Goal: Task Accomplishment & Management: Manage account settings

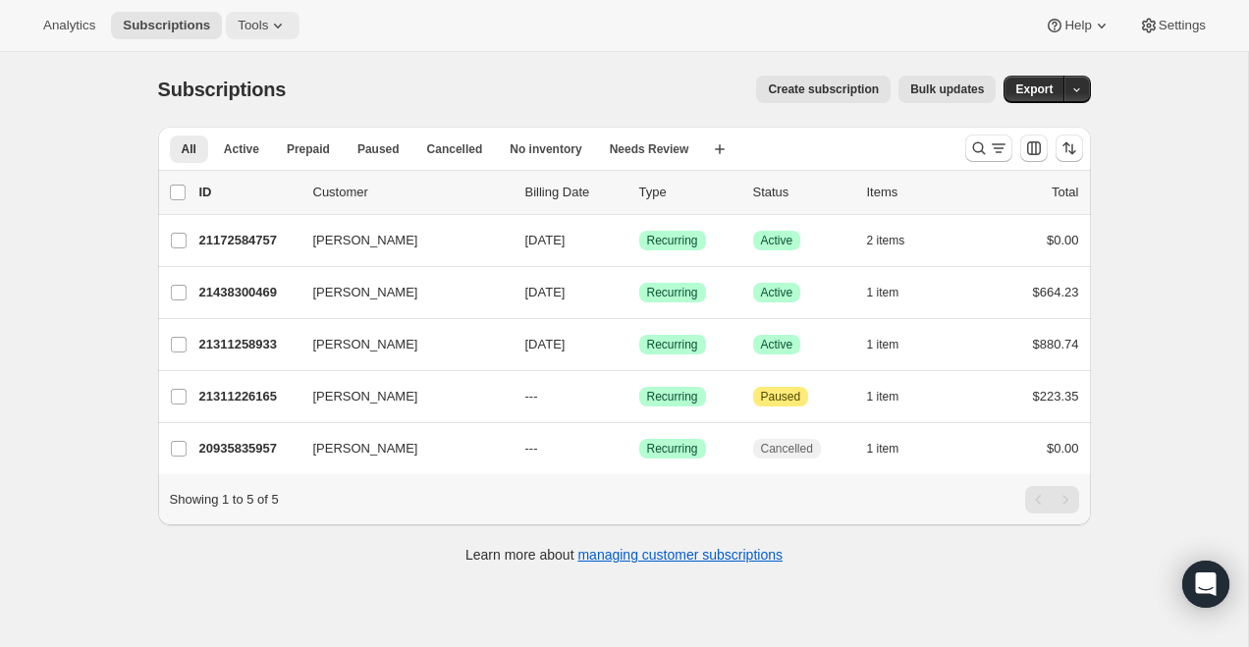
click at [273, 17] on button "Tools" at bounding box center [263, 25] width 74 height 27
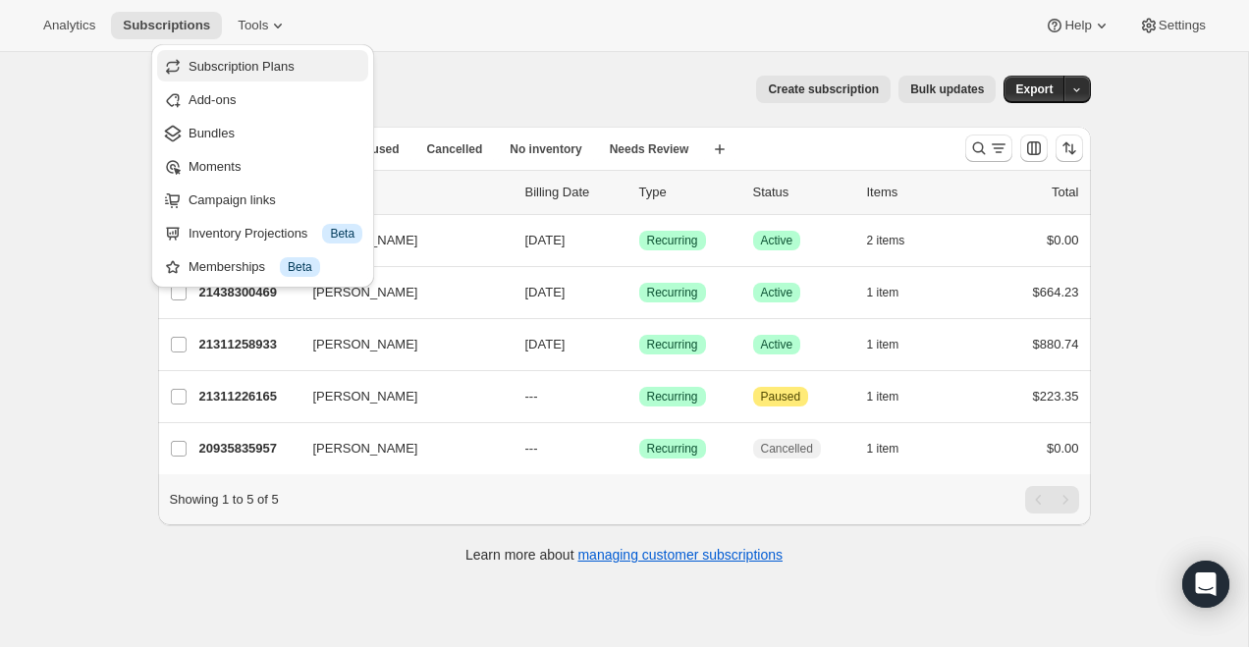
click at [283, 66] on span "Subscription Plans" at bounding box center [242, 66] width 106 height 15
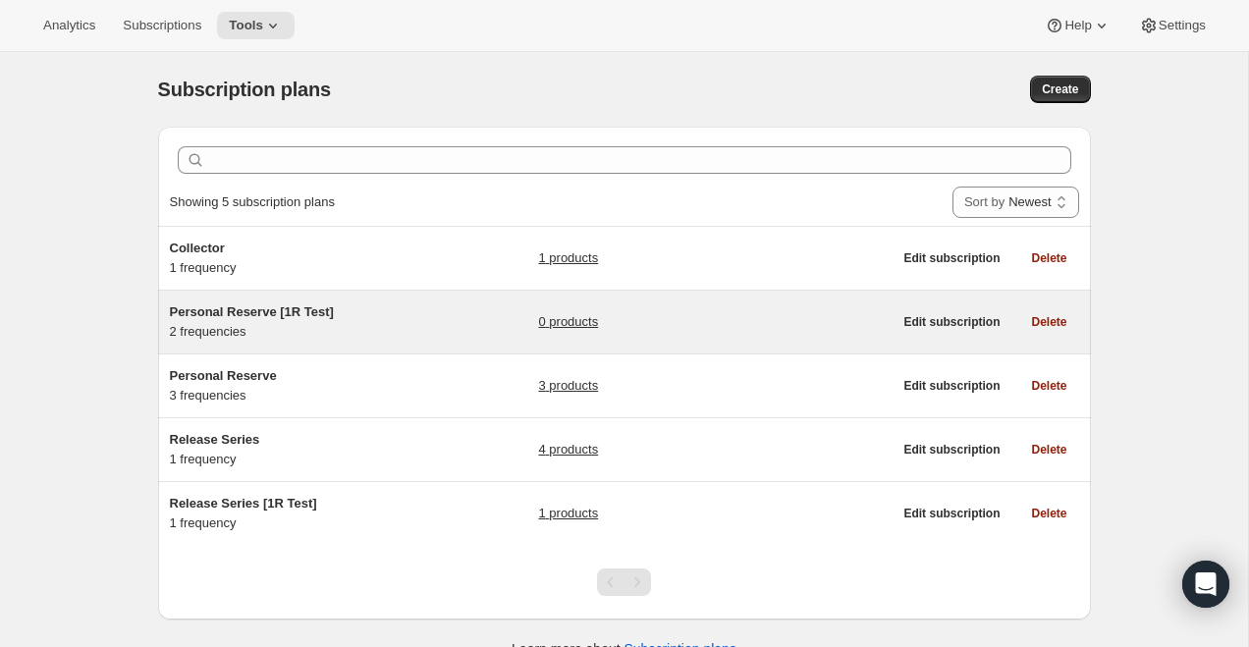
scroll to position [52, 0]
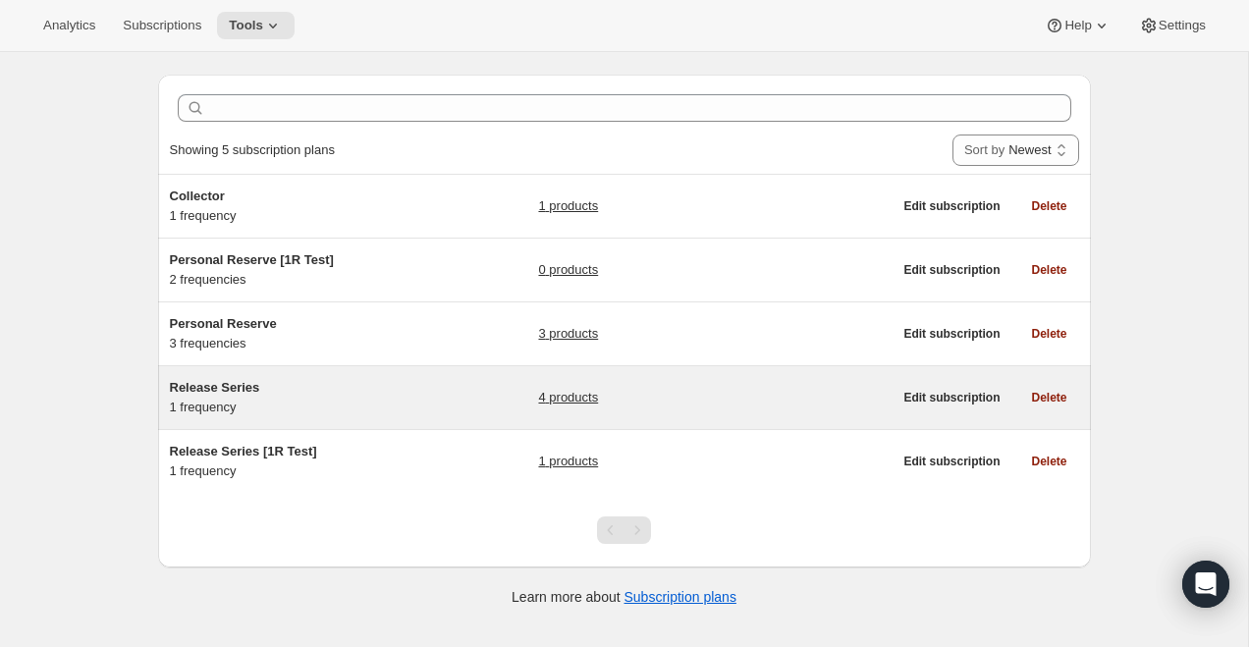
click at [232, 400] on div "Release Series 1 frequency" at bounding box center [293, 397] width 246 height 39
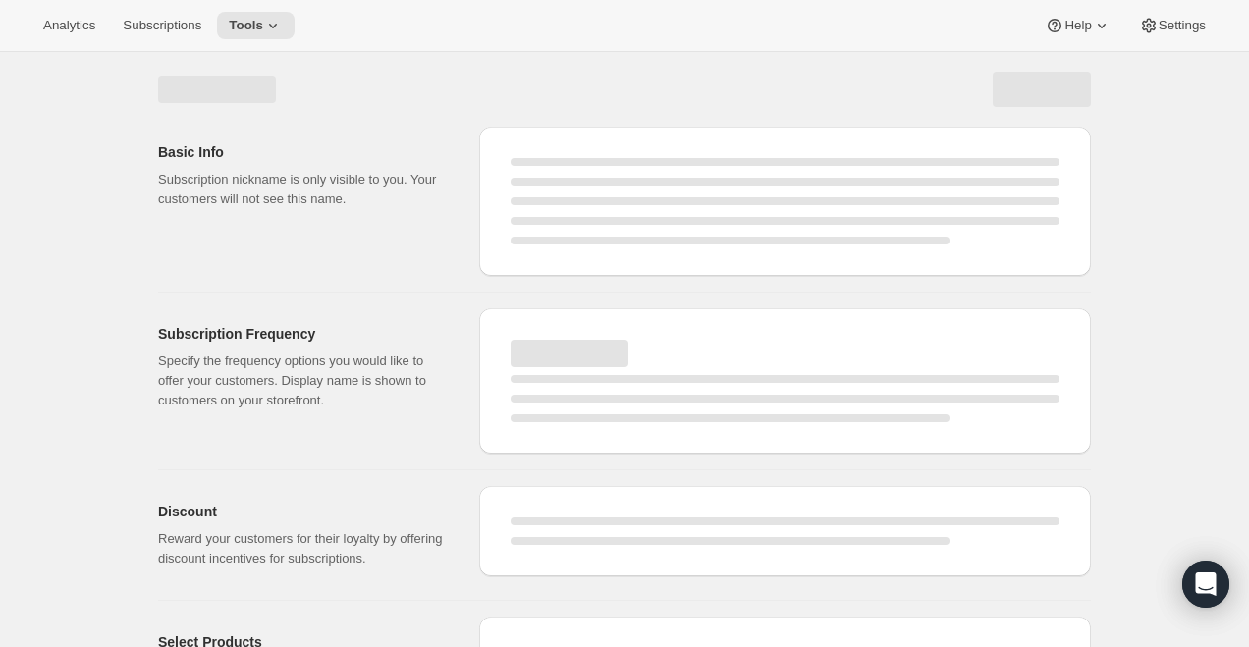
select select "WEEK"
select select "MONTH"
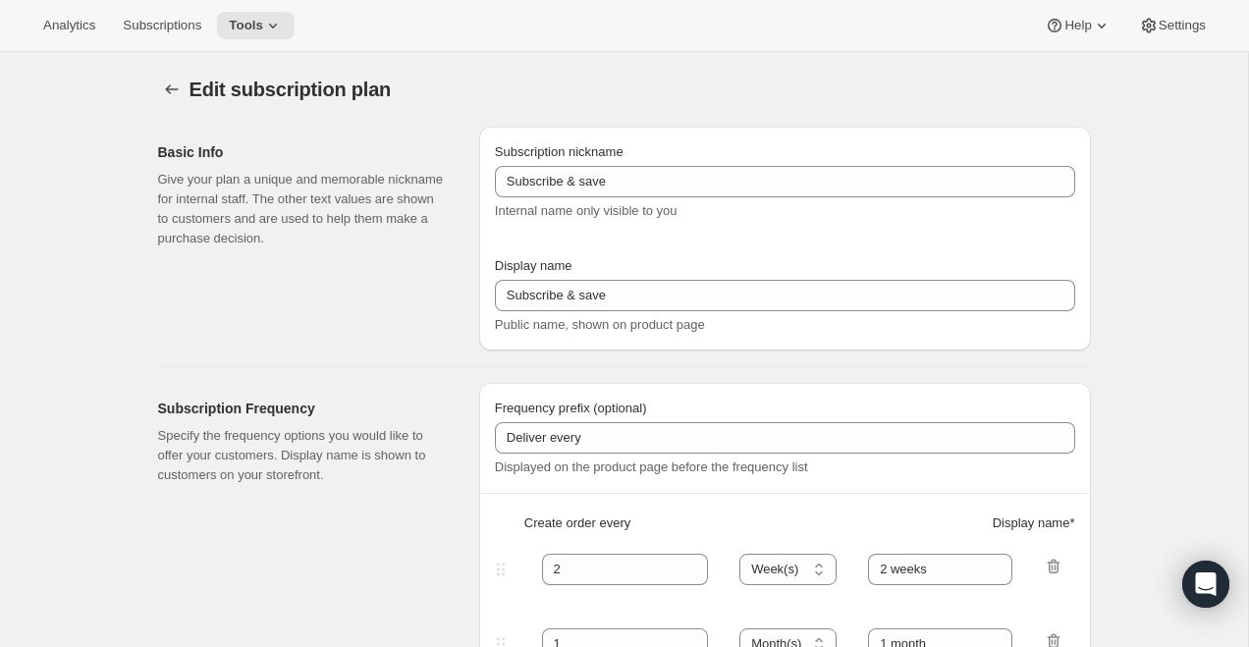
type input "Release Series"
type input "Delivers quarterly"
type input "4"
select select "MONTH"
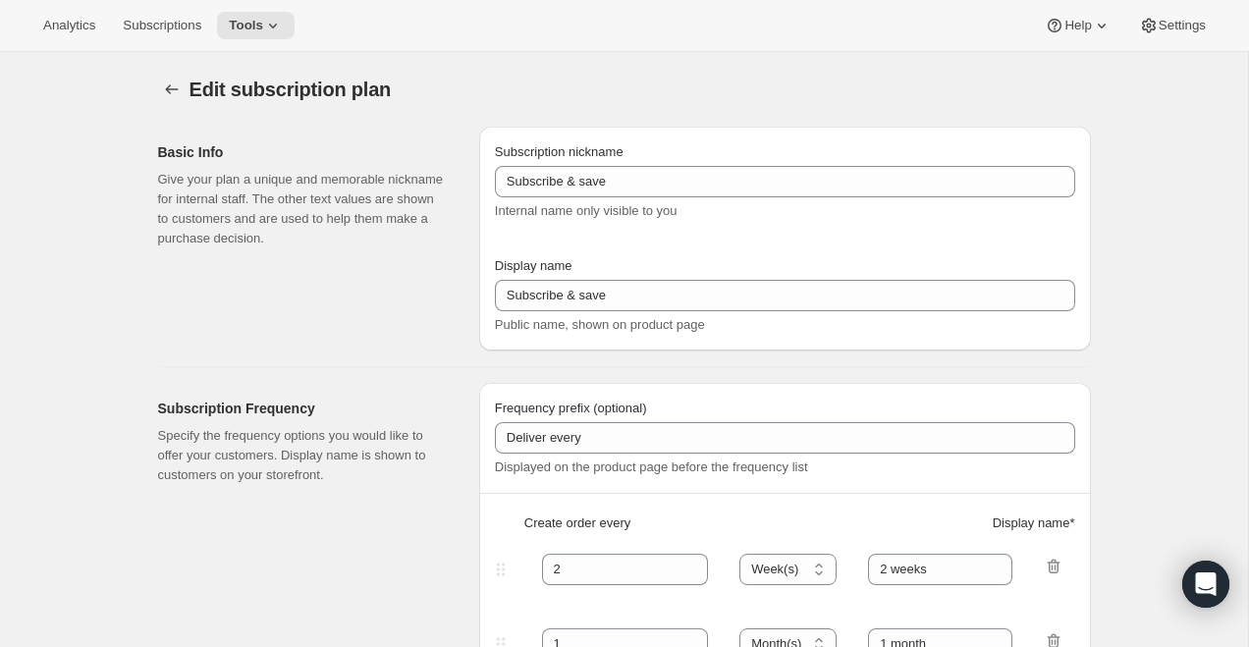
type input "(Jan, Jun, Oct)"
type input "Choose how many bottles you want of the Napa Valley Release​, Alexander Valley …"
checkbox input "true"
select select "YEARDAY"
select select "6"
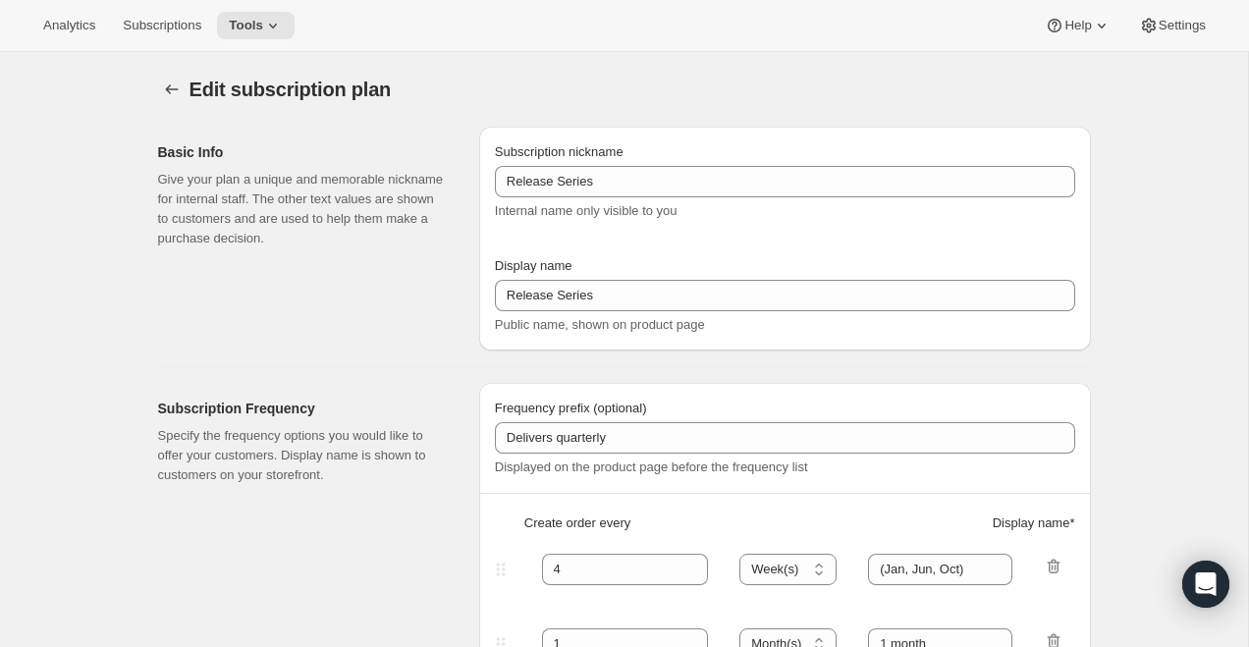
select select "10"
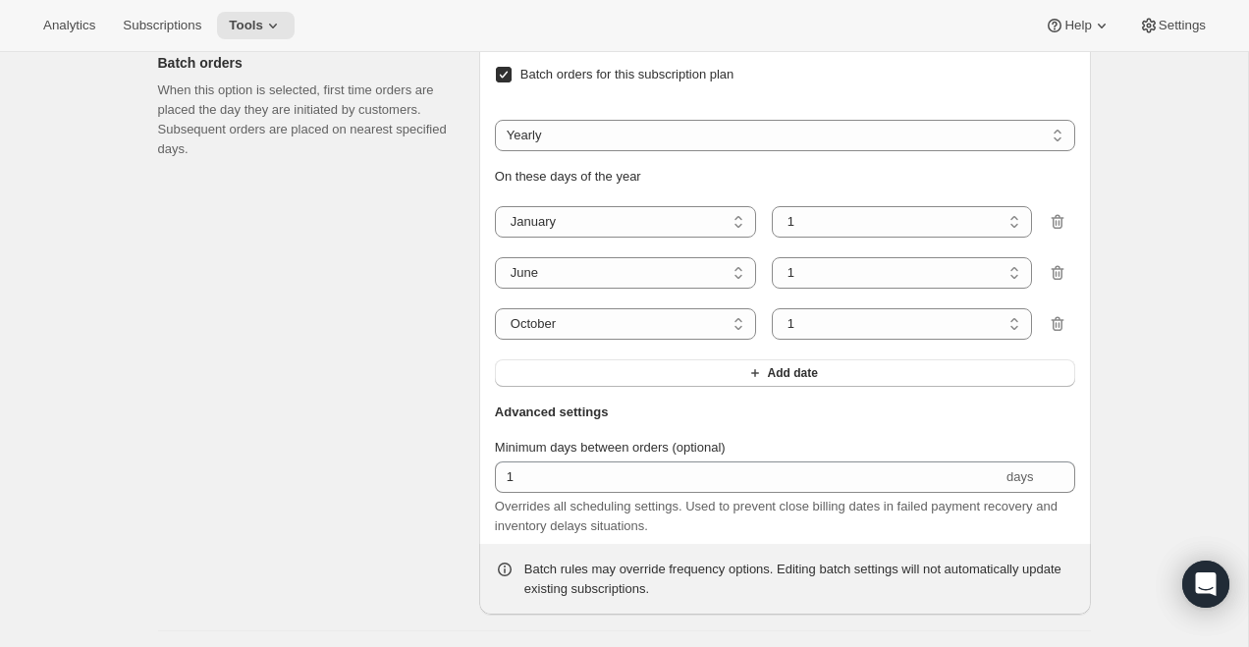
scroll to position [1497, 0]
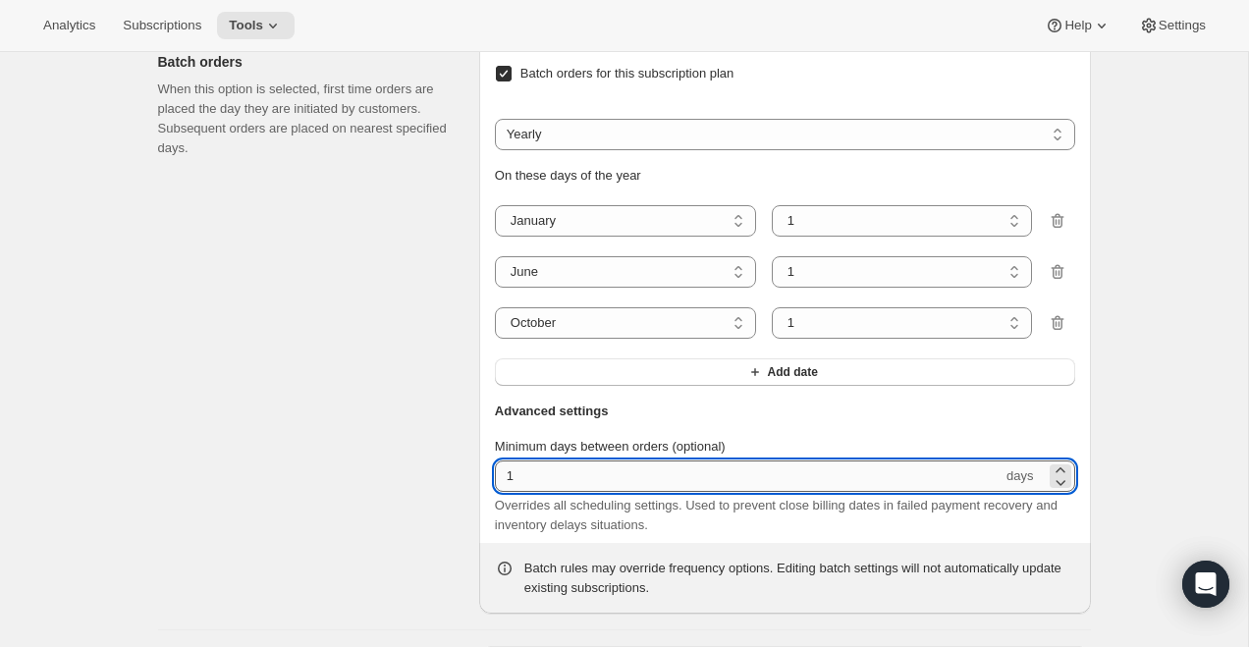
click at [536, 490] on input "1" at bounding box center [749, 476] width 508 height 31
type input "30"
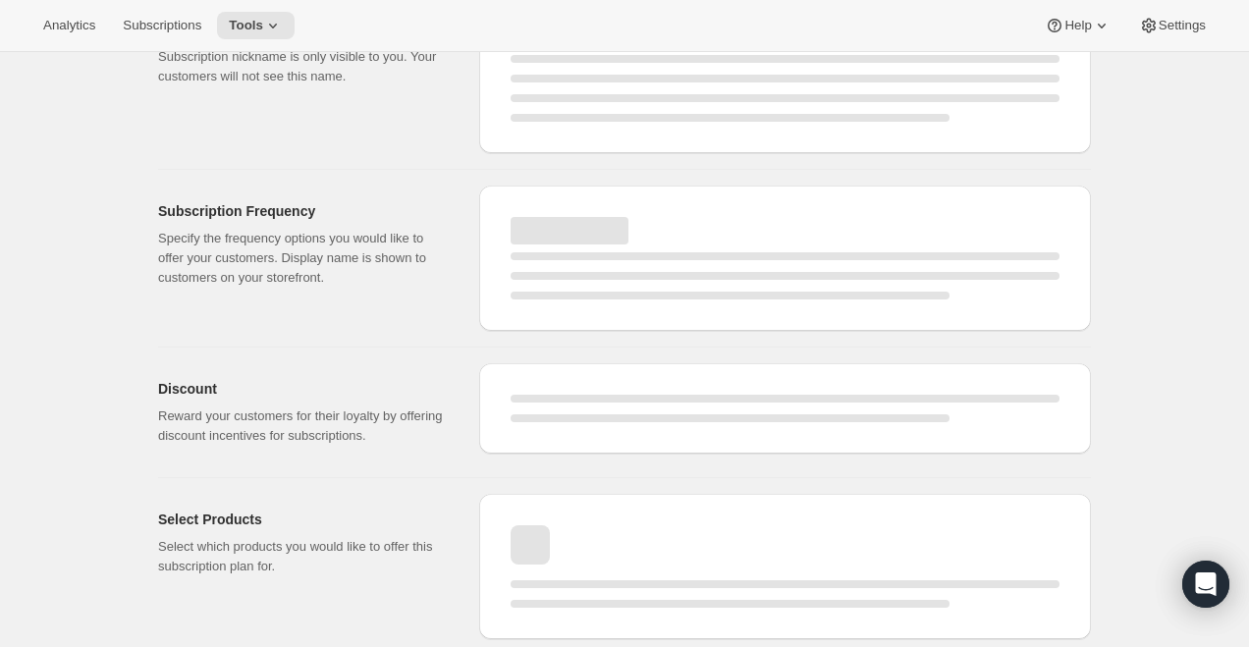
select select "MONTH"
select select "YEARDAY"
select select "6"
select select "10"
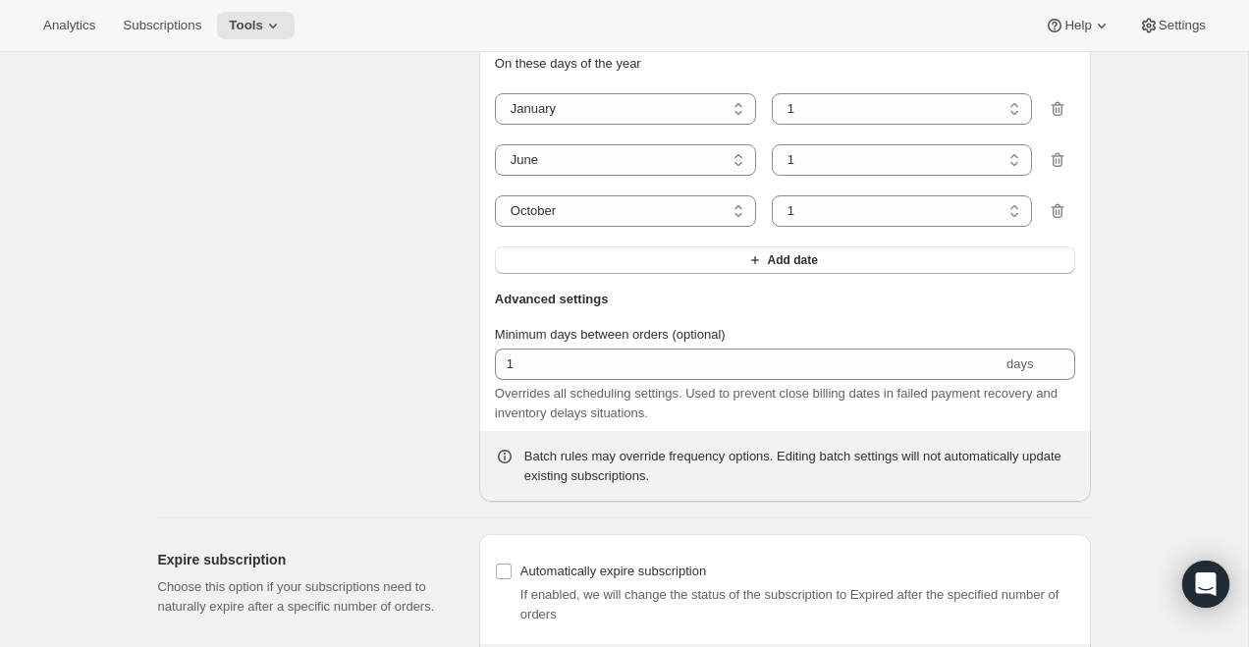
type input "30"
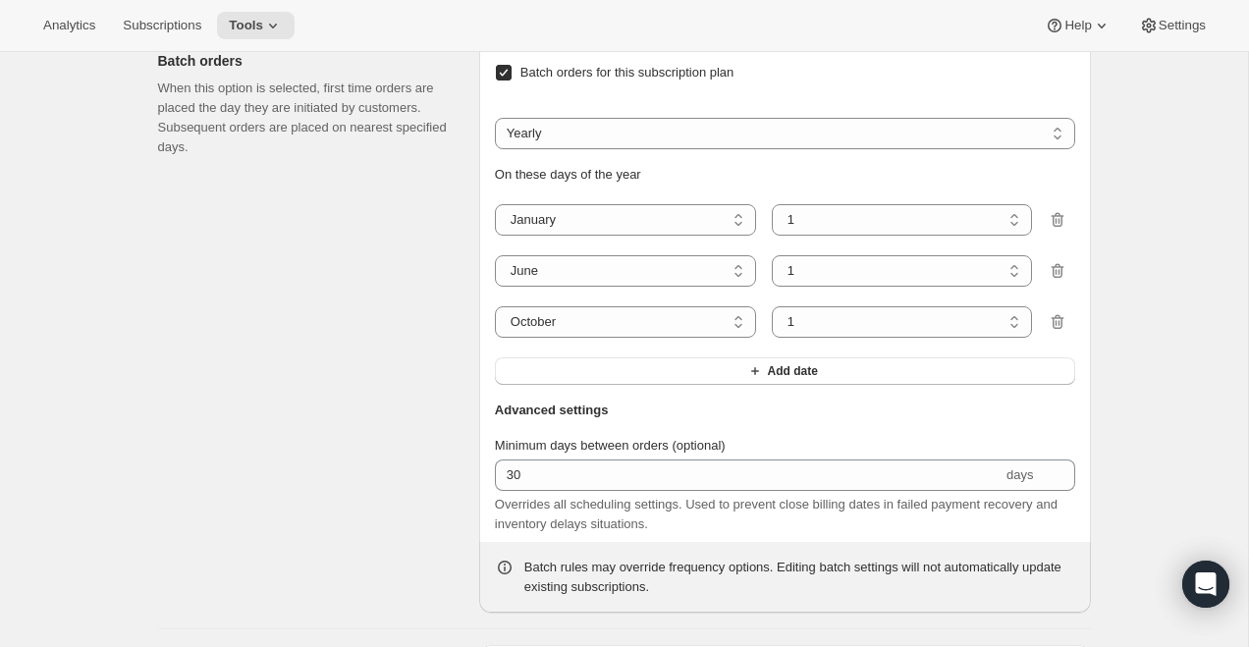
scroll to position [1629, 0]
click at [1054, 330] on icon "button" at bounding box center [1058, 320] width 20 height 20
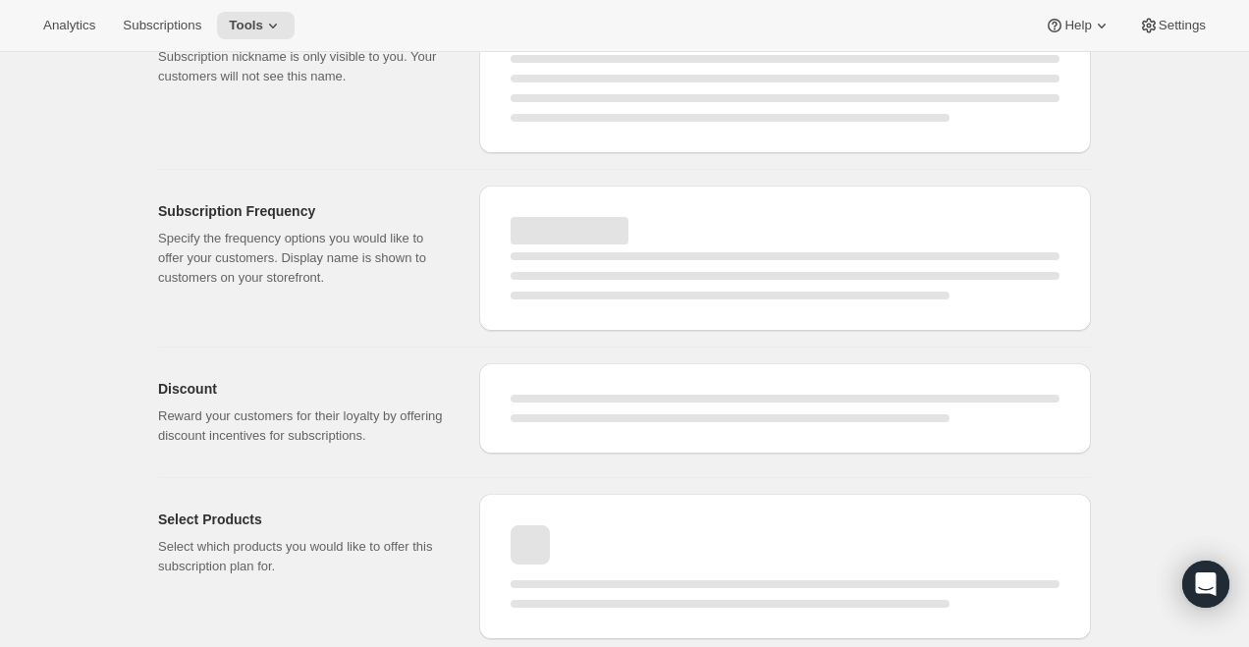
select select "MONTH"
select select "YEARDAY"
select select "6"
select select "10"
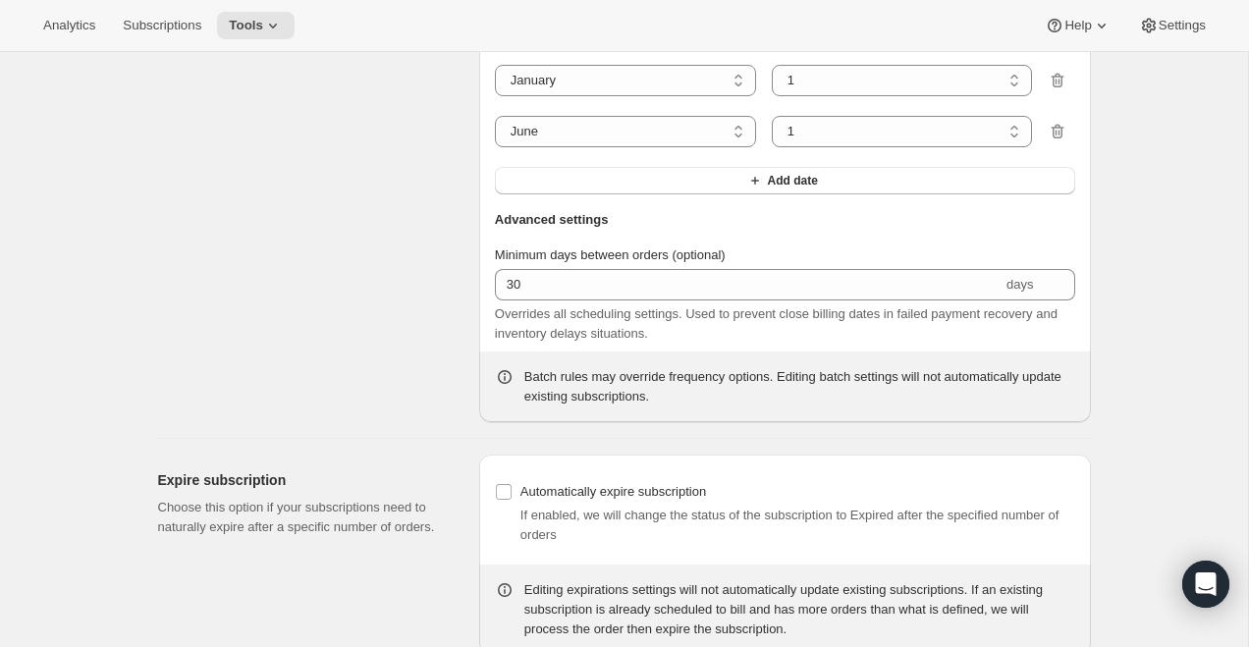
scroll to position [1852, 0]
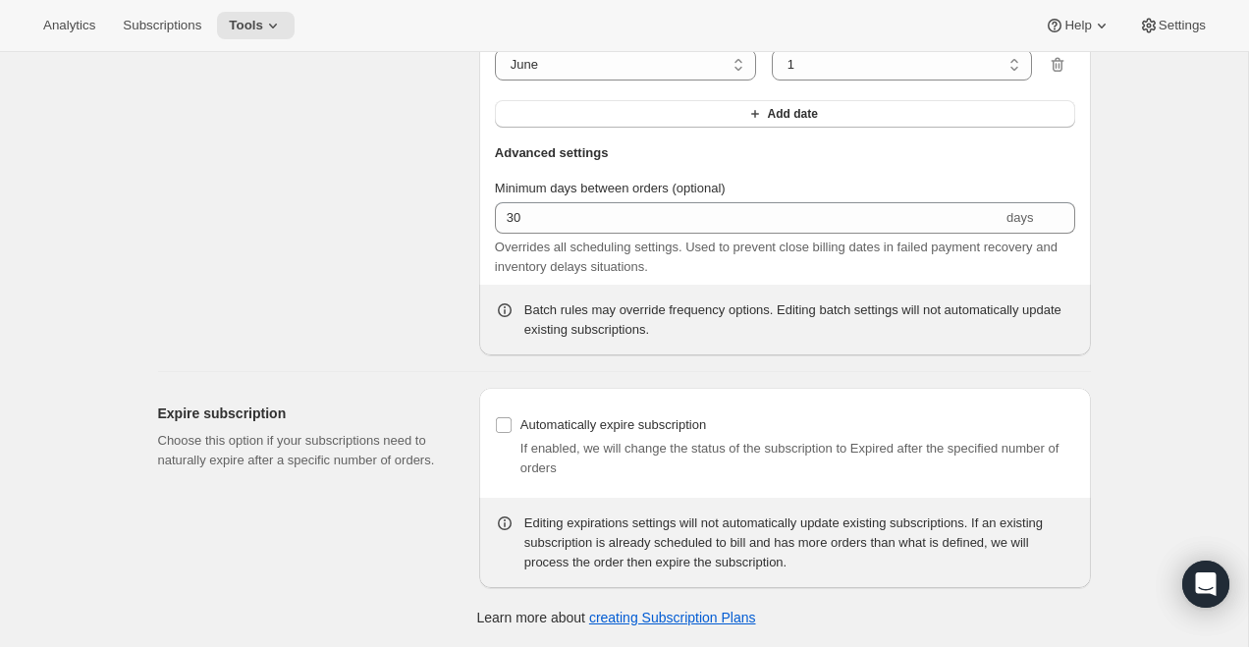
click at [260, 42] on div "Analytics Subscriptions Tools Help Settings" at bounding box center [624, 26] width 1249 height 52
click at [260, 29] on span "Tools" at bounding box center [246, 26] width 34 height 16
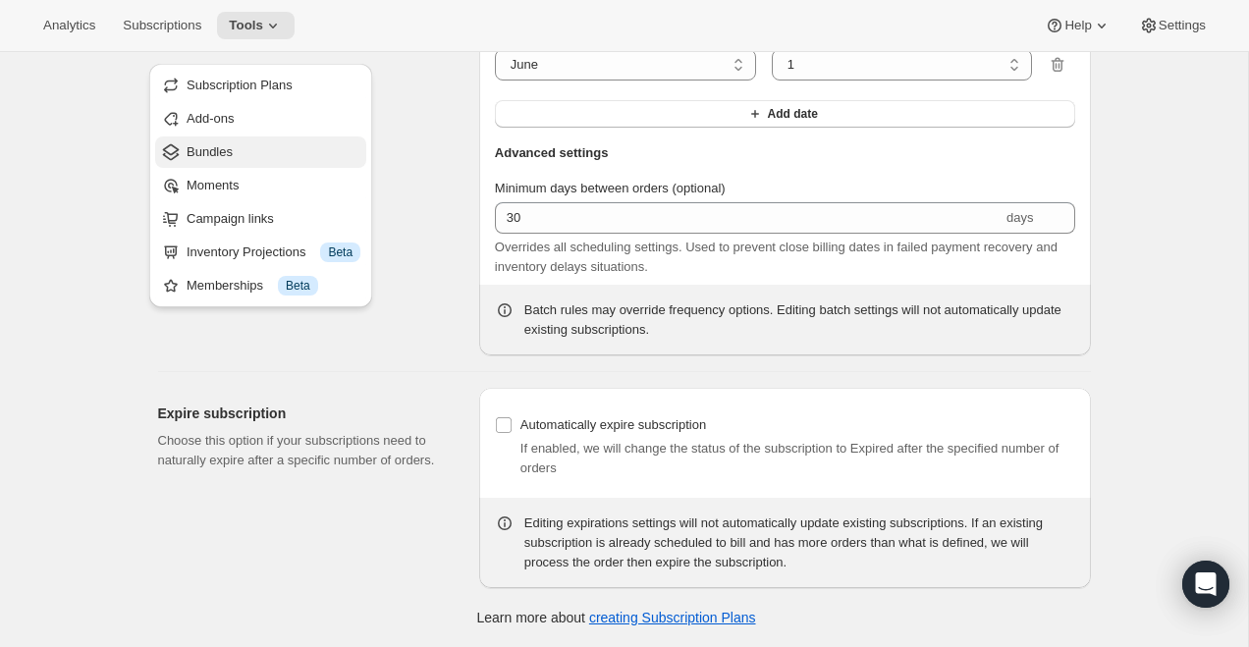
click at [262, 142] on span "Bundles" at bounding box center [274, 152] width 174 height 20
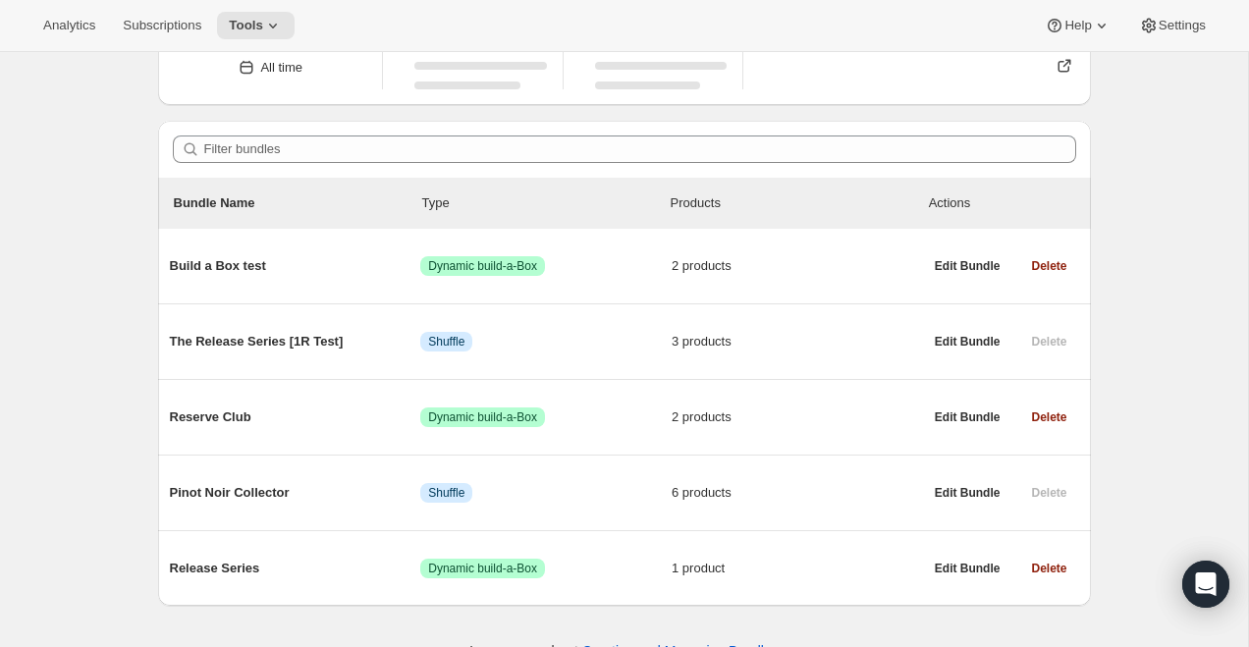
scroll to position [136, 0]
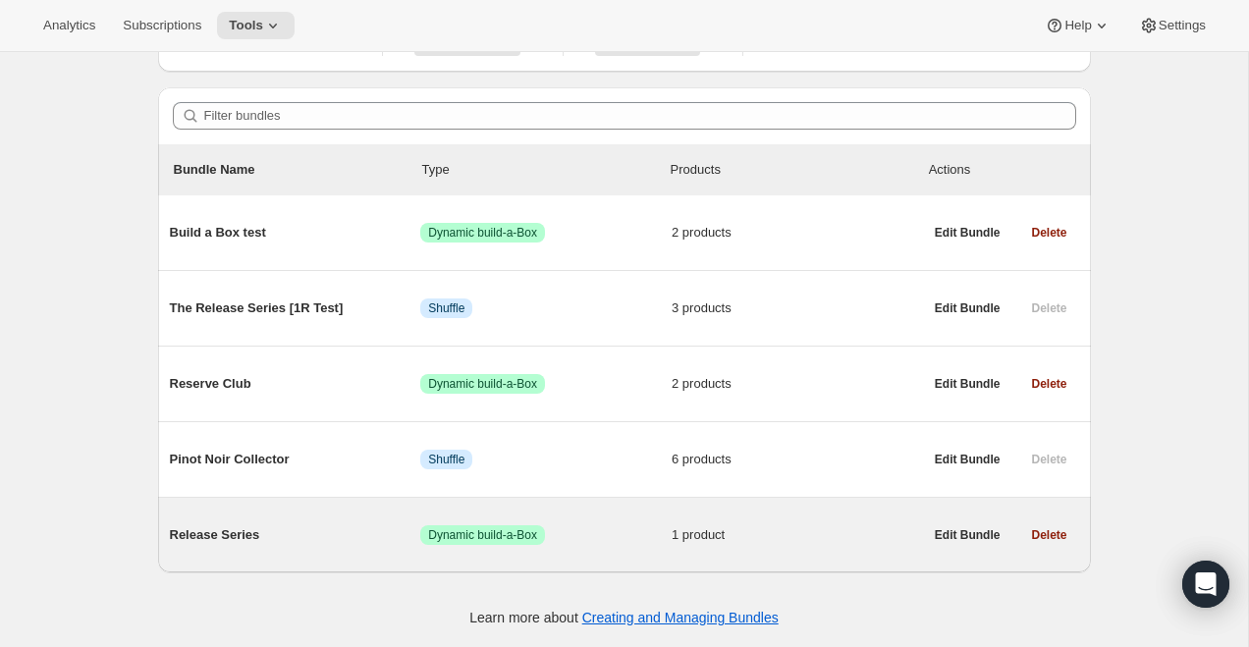
click at [316, 529] on span "Release Series" at bounding box center [295, 535] width 251 height 20
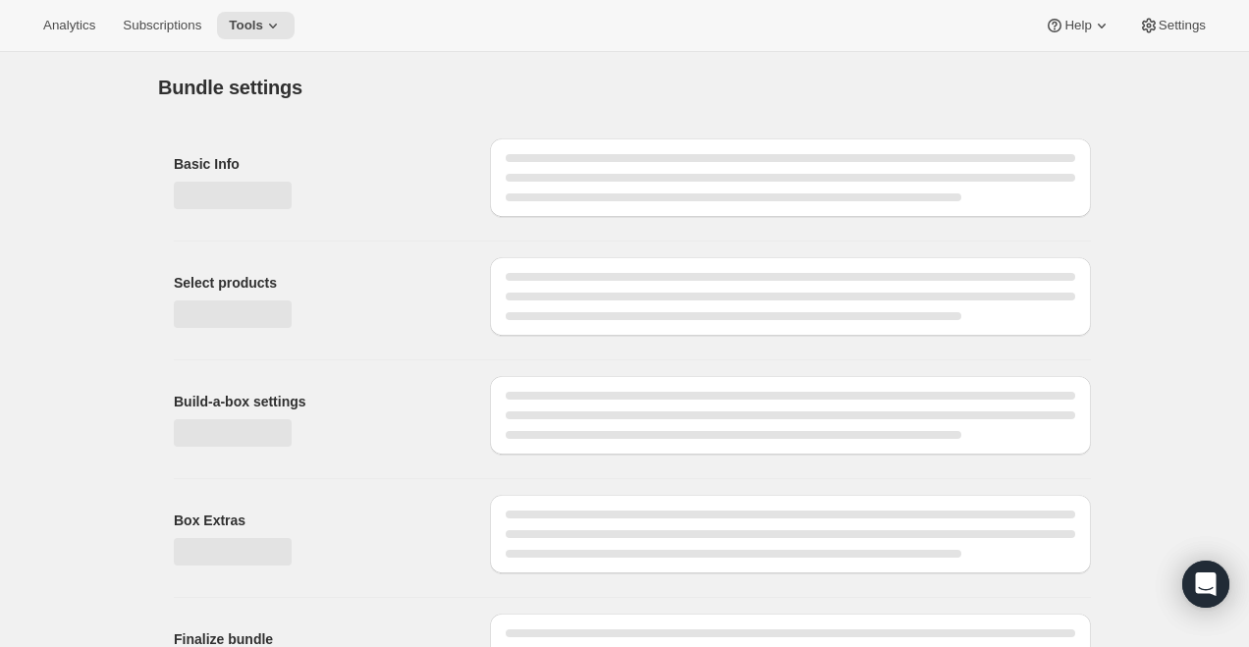
type input "Release Series"
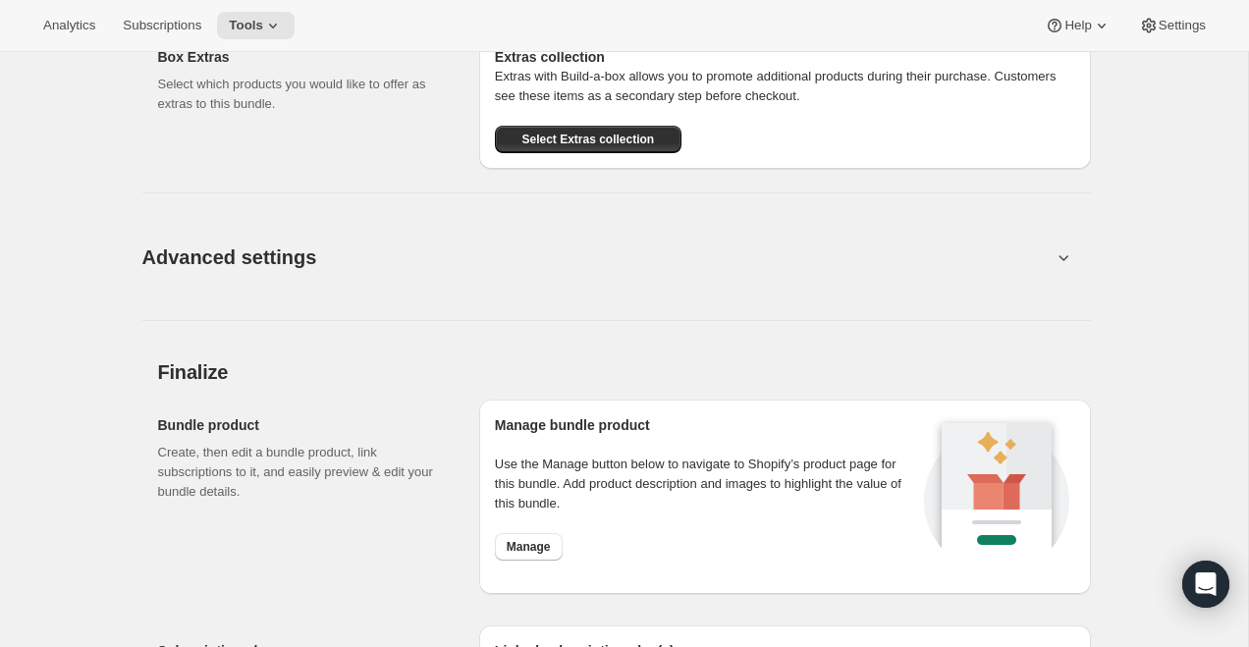
scroll to position [1512, 0]
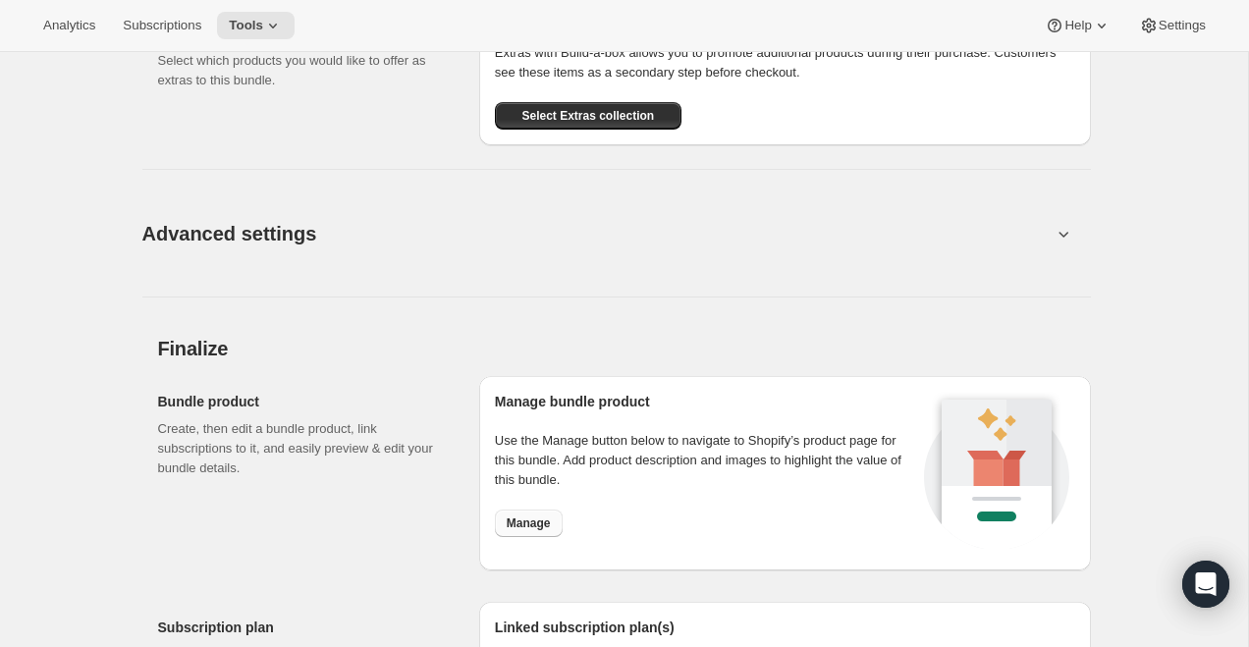
click at [539, 522] on span "Manage" at bounding box center [529, 524] width 44 height 16
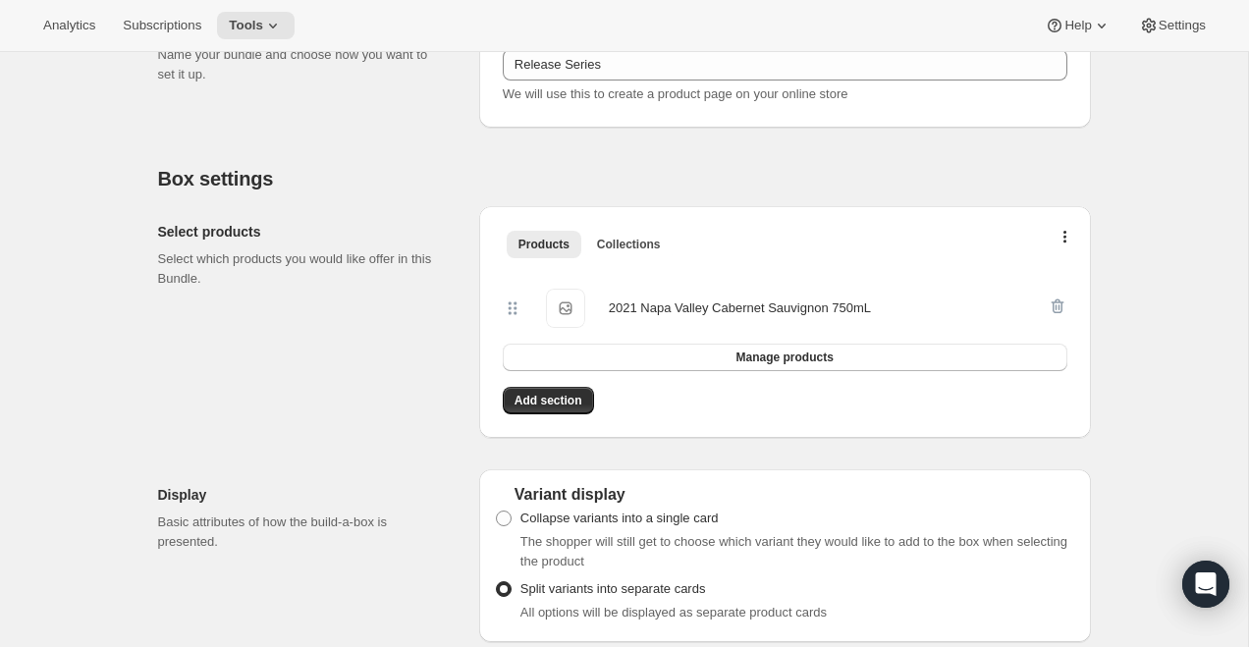
scroll to position [290, 0]
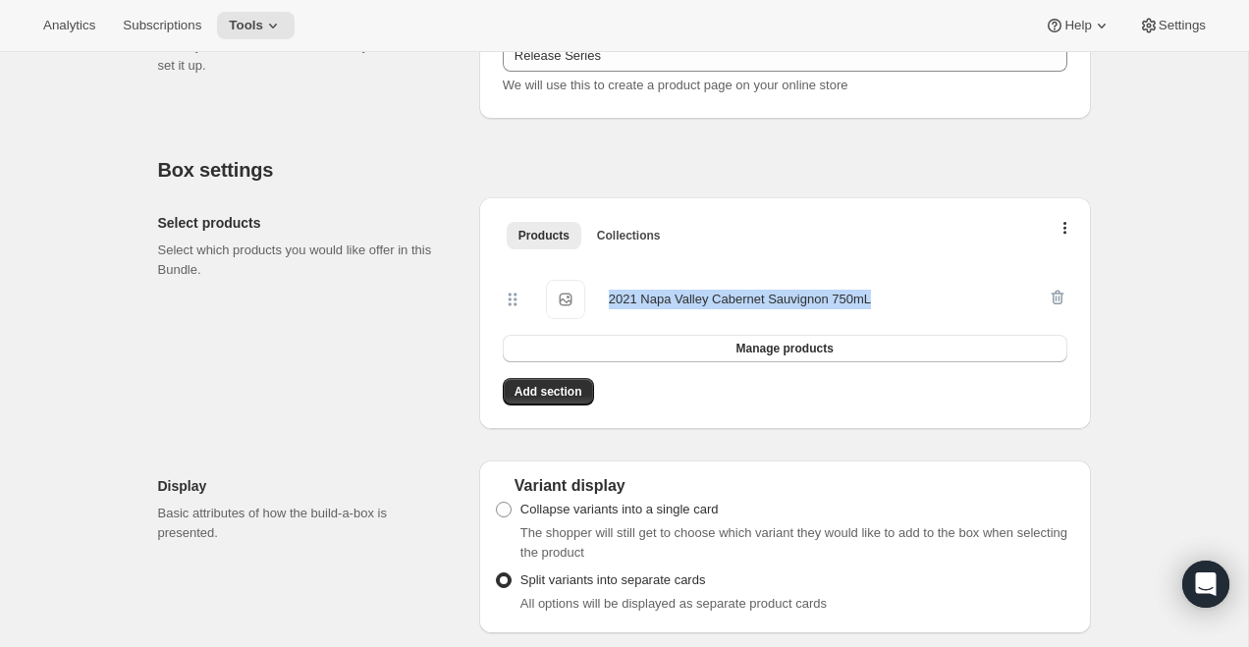
drag, startPoint x: 606, startPoint y: 301, endPoint x: 897, endPoint y: 300, distance: 290.7
click at [897, 300] on div "2021 [GEOGRAPHIC_DATA] Cabernet Sauvignon 750mL 2021 [GEOGRAPHIC_DATA] Cabernet…" at bounding box center [775, 299] width 545 height 39
click at [1031, 354] on button "Manage products" at bounding box center [785, 348] width 565 height 27
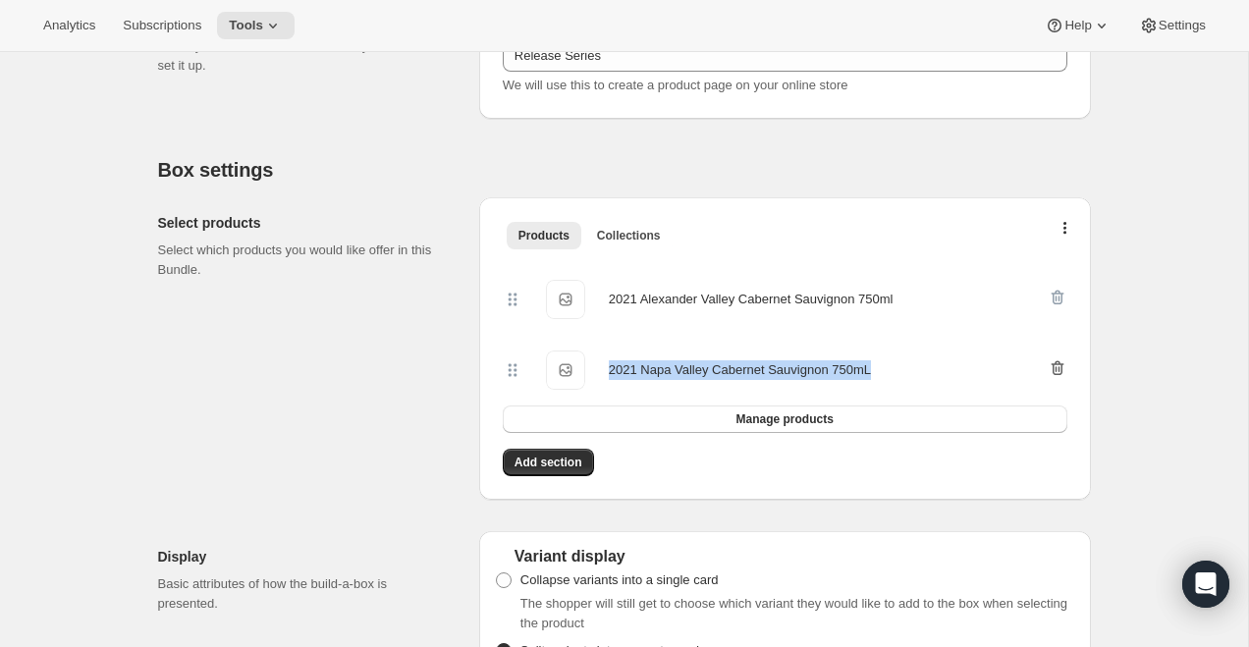
click at [1055, 374] on icon "button" at bounding box center [1057, 368] width 13 height 15
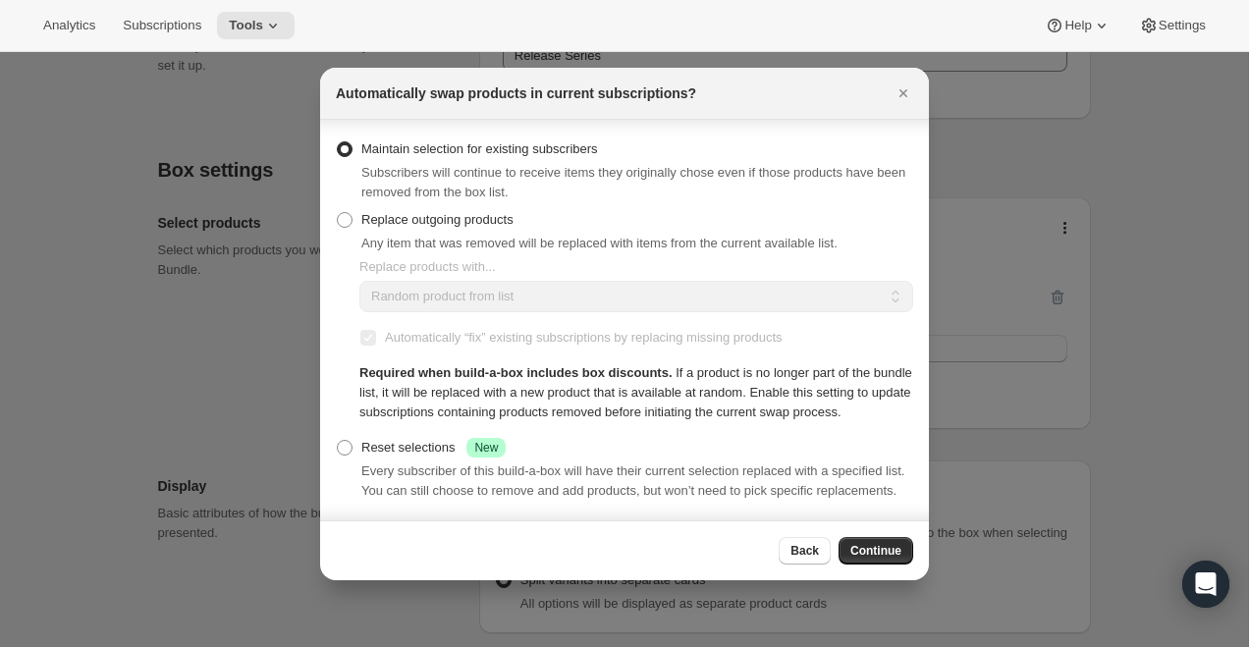
scroll to position [15, 0]
click at [469, 210] on span "Replace outgoing products" at bounding box center [437, 220] width 152 height 20
click at [338, 212] on input "Replace outgoing products" at bounding box center [337, 212] width 1 height 1
radio input "true"
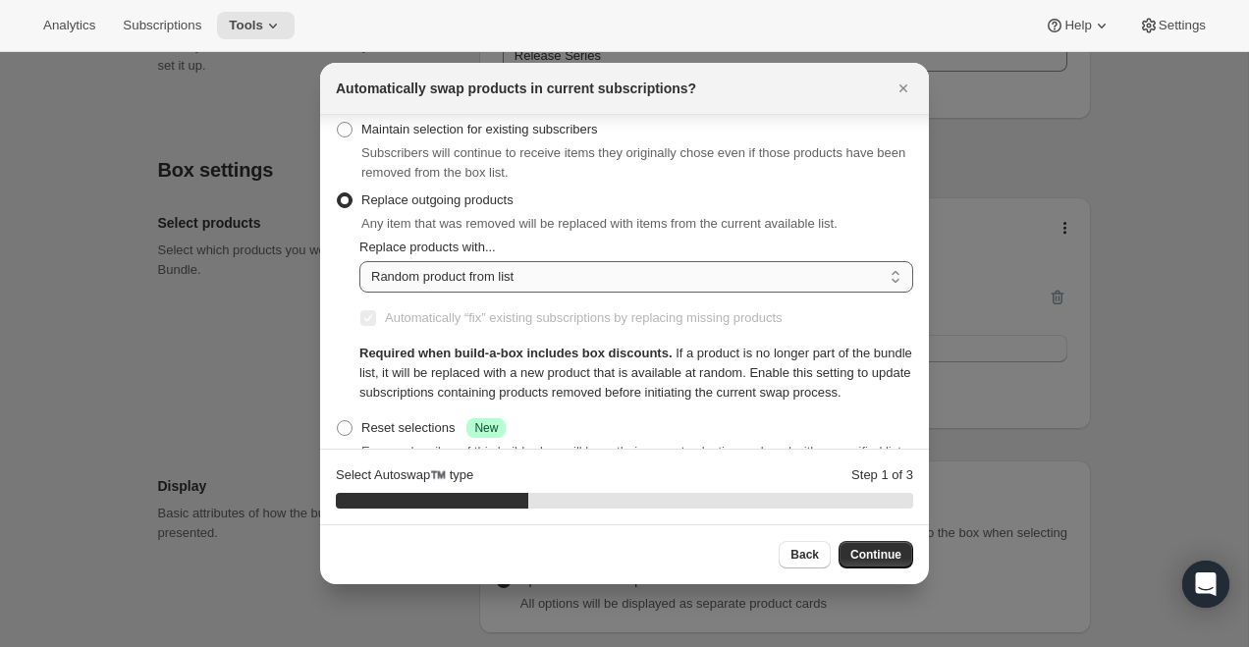
click at [581, 287] on select "Random product from list Matching product type Select specific replacements" at bounding box center [636, 276] width 554 height 31
select select "selection"
click at [359, 261] on select "Random product from list Matching product type Select specific replacements" at bounding box center [636, 276] width 554 height 31
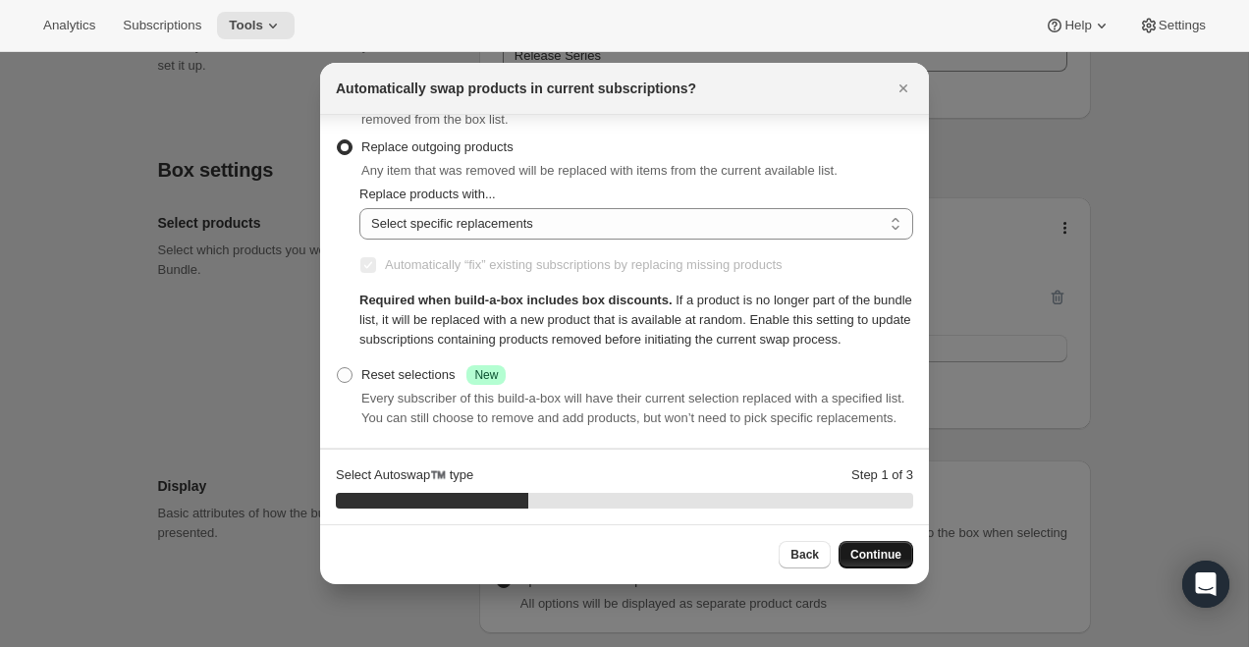
click at [888, 558] on span "Continue" at bounding box center [875, 555] width 51 height 16
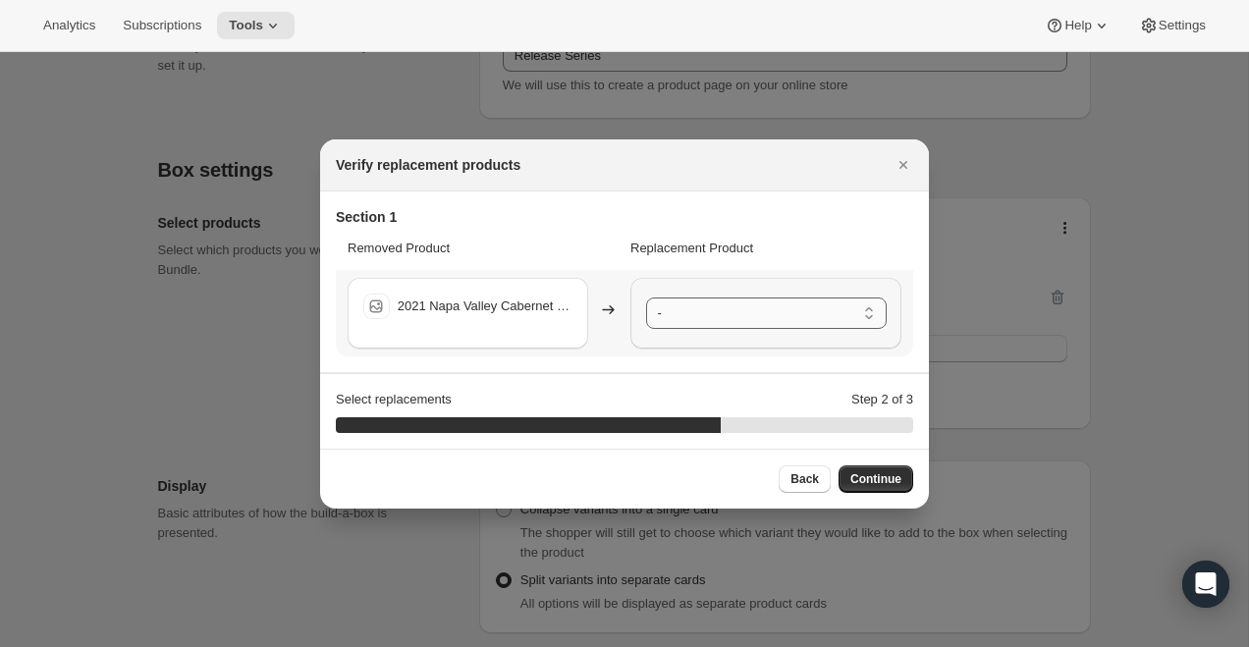
click at [708, 313] on select "- 2021 Alexander Valley Cabernet Sauvignon 750ml - Default Title" at bounding box center [766, 313] width 241 height 31
click at [802, 468] on button "Back" at bounding box center [805, 478] width 52 height 27
select select "selection"
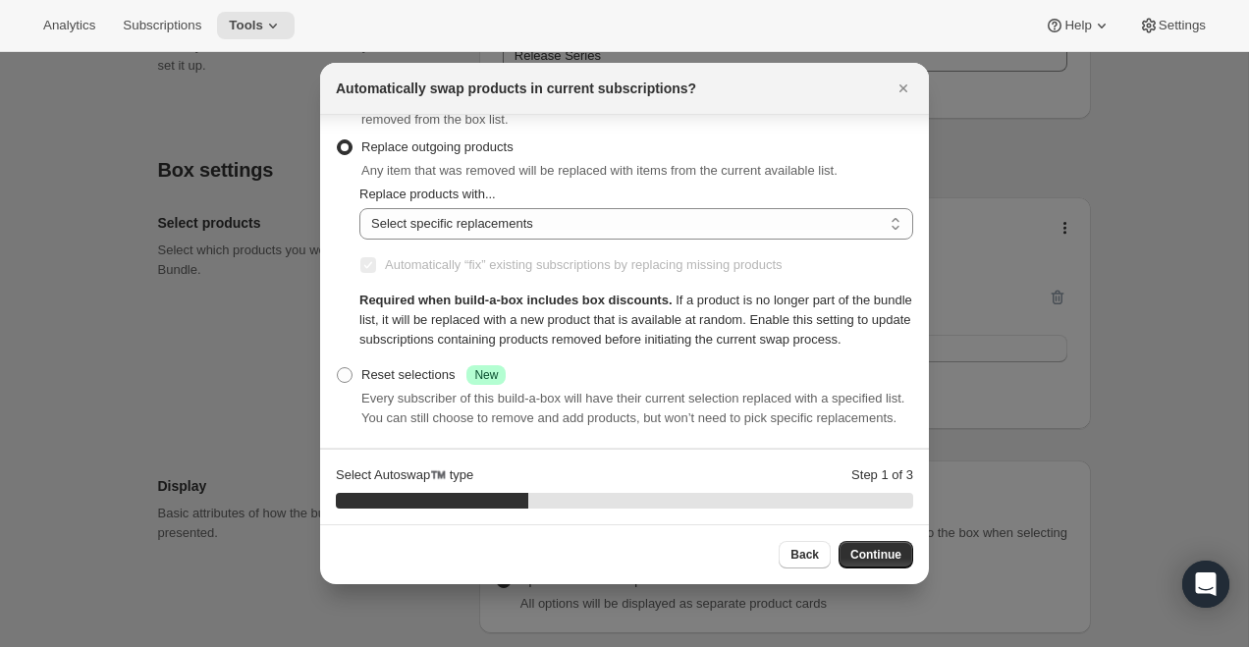
scroll to position [107, 0]
click at [427, 365] on div "Reset selections Success New" at bounding box center [433, 375] width 144 height 20
click at [338, 367] on input "Reset selections Success New" at bounding box center [337, 367] width 1 height 1
radio input "true"
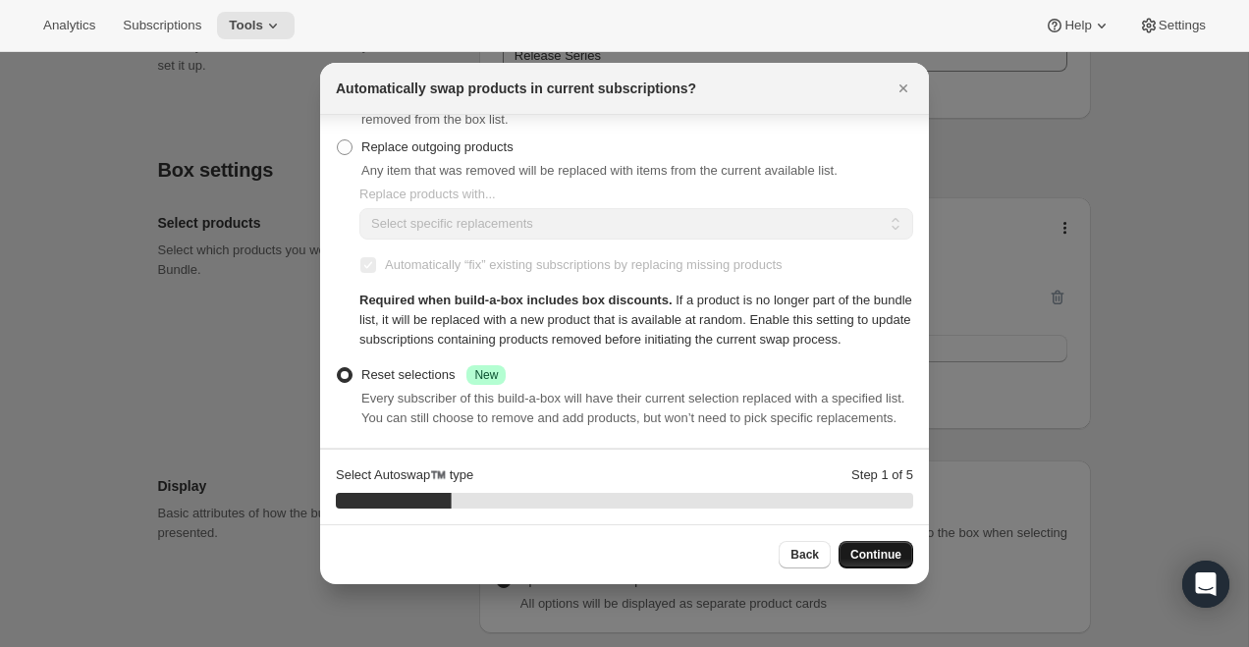
click at [873, 555] on span "Continue" at bounding box center [875, 555] width 51 height 16
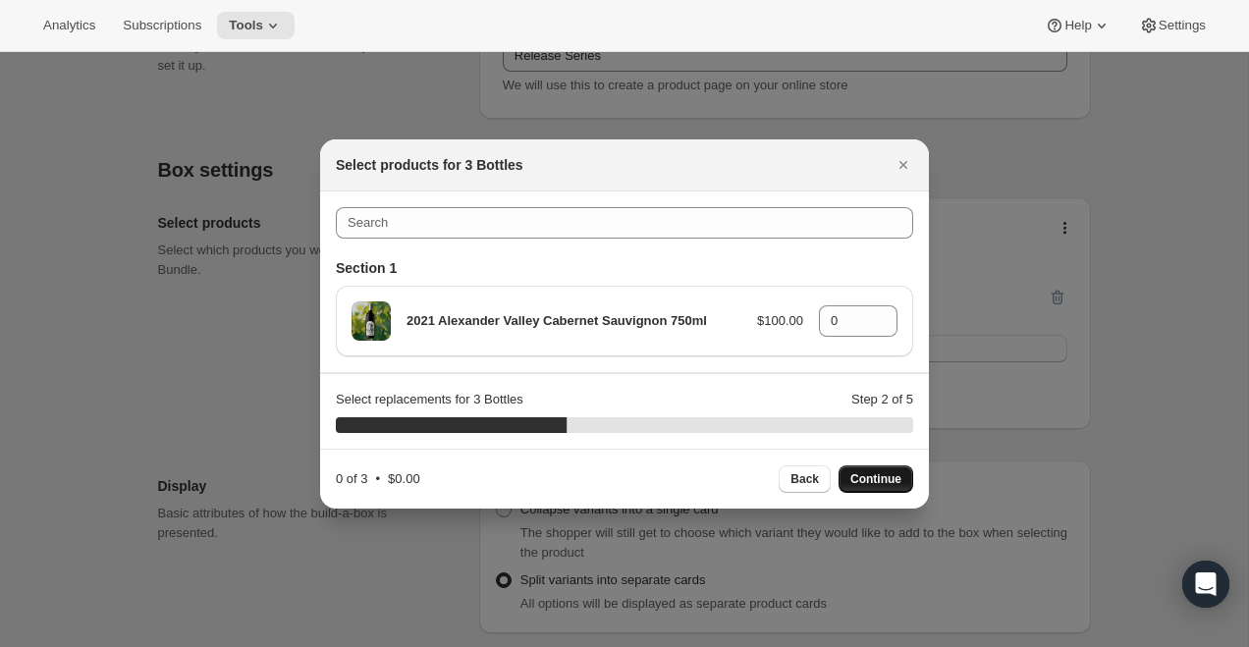
scroll to position [0, 0]
click at [887, 313] on icon ":r75:" at bounding box center [883, 315] width 20 height 20
click at [891, 313] on icon ":r75:" at bounding box center [883, 315] width 20 height 20
click at [877, 472] on span "Continue" at bounding box center [875, 479] width 51 height 16
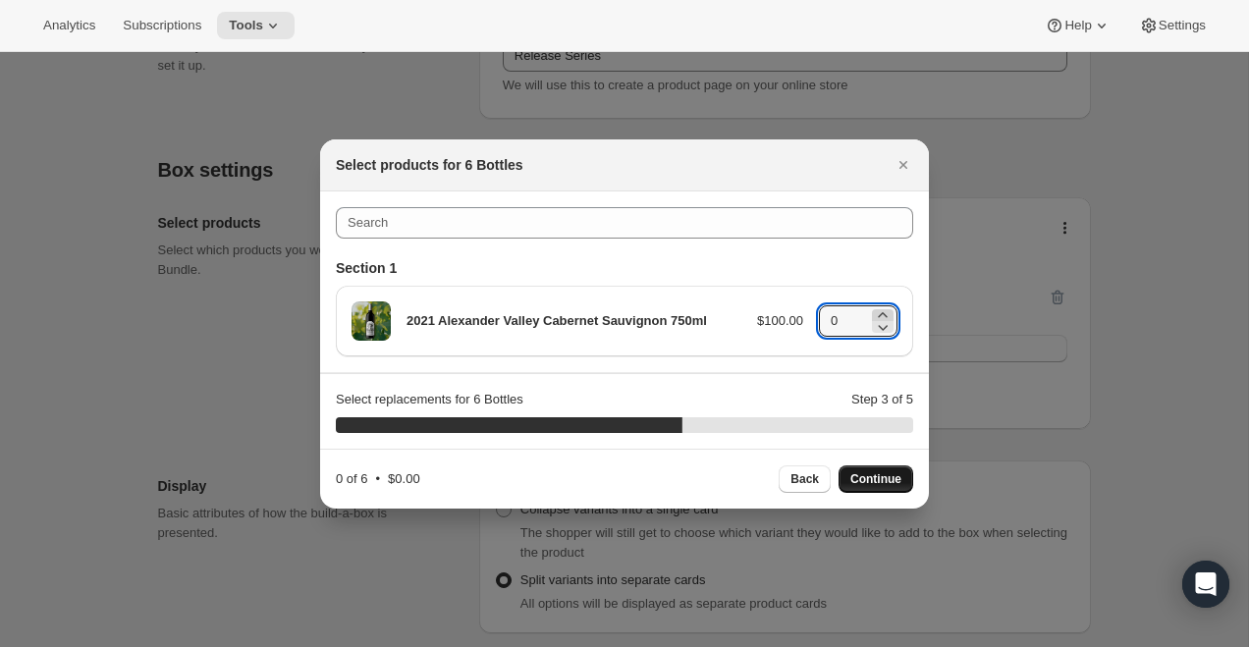
click at [886, 314] on icon ":r75:" at bounding box center [883, 315] width 20 height 20
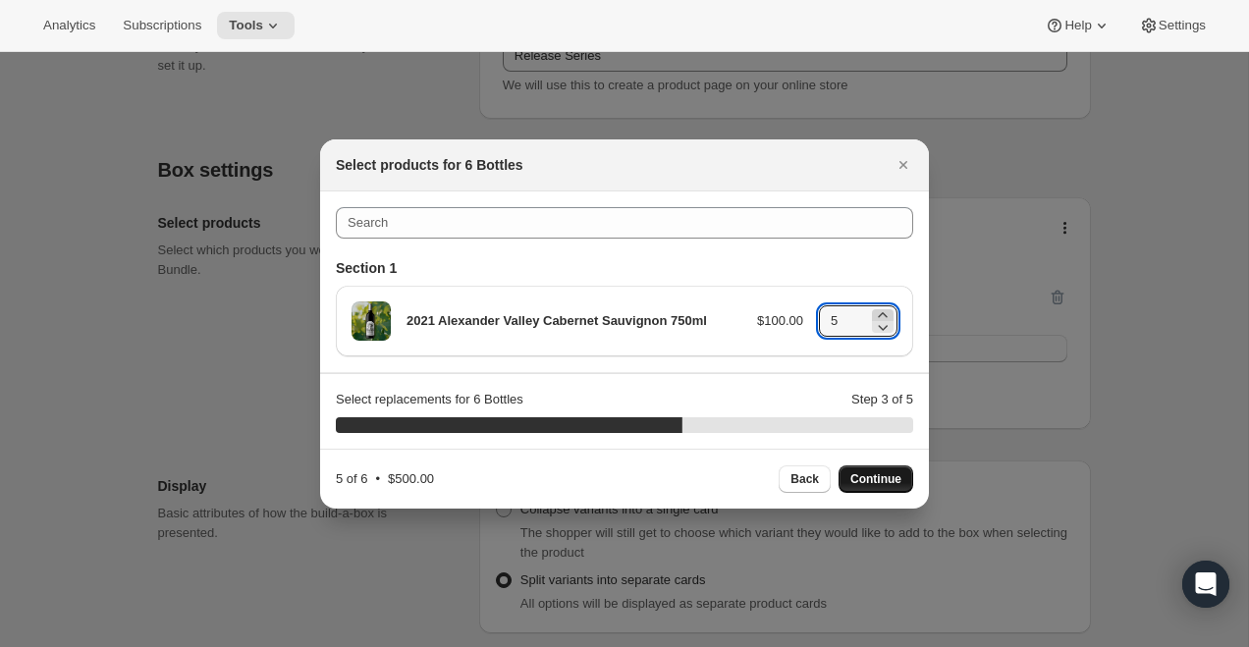
click at [886, 314] on icon ":r75:" at bounding box center [883, 315] width 20 height 20
click at [879, 469] on button "Continue" at bounding box center [876, 478] width 75 height 27
click at [847, 323] on input "0" at bounding box center [843, 320] width 49 height 31
type input "012"
click at [823, 378] on section "Select replacements for 12 Bottles Step 4 of 5 80 %" at bounding box center [624, 411] width 609 height 75
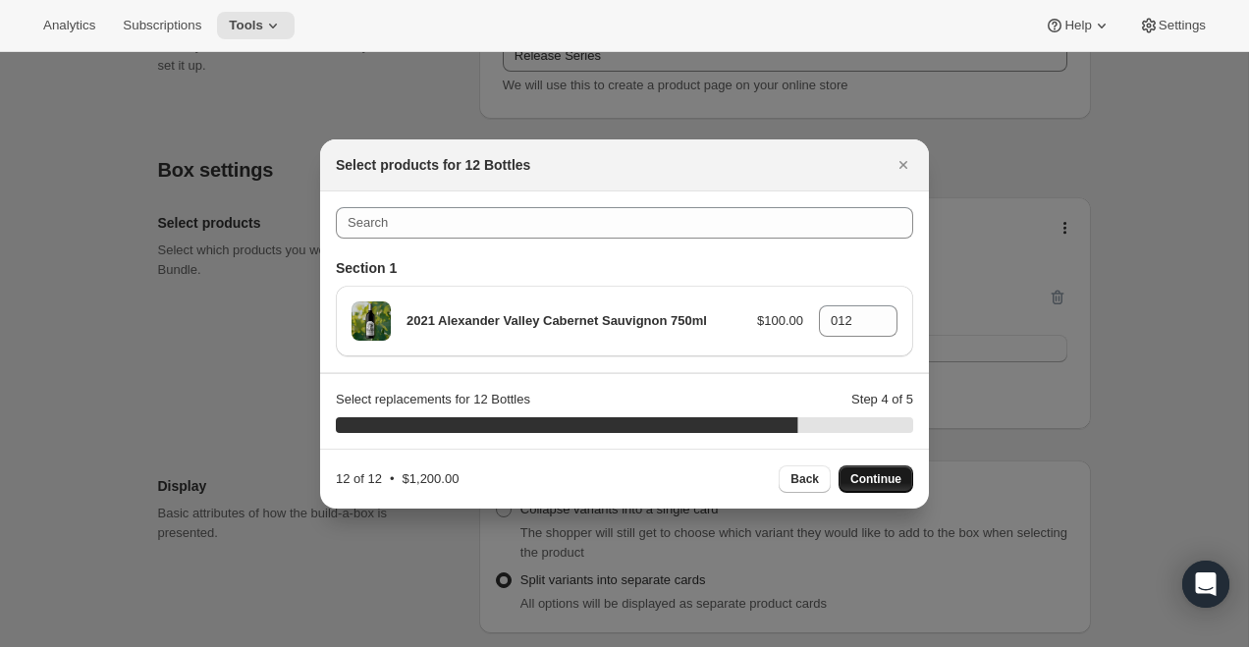
click at [888, 474] on span "Continue" at bounding box center [875, 479] width 51 height 16
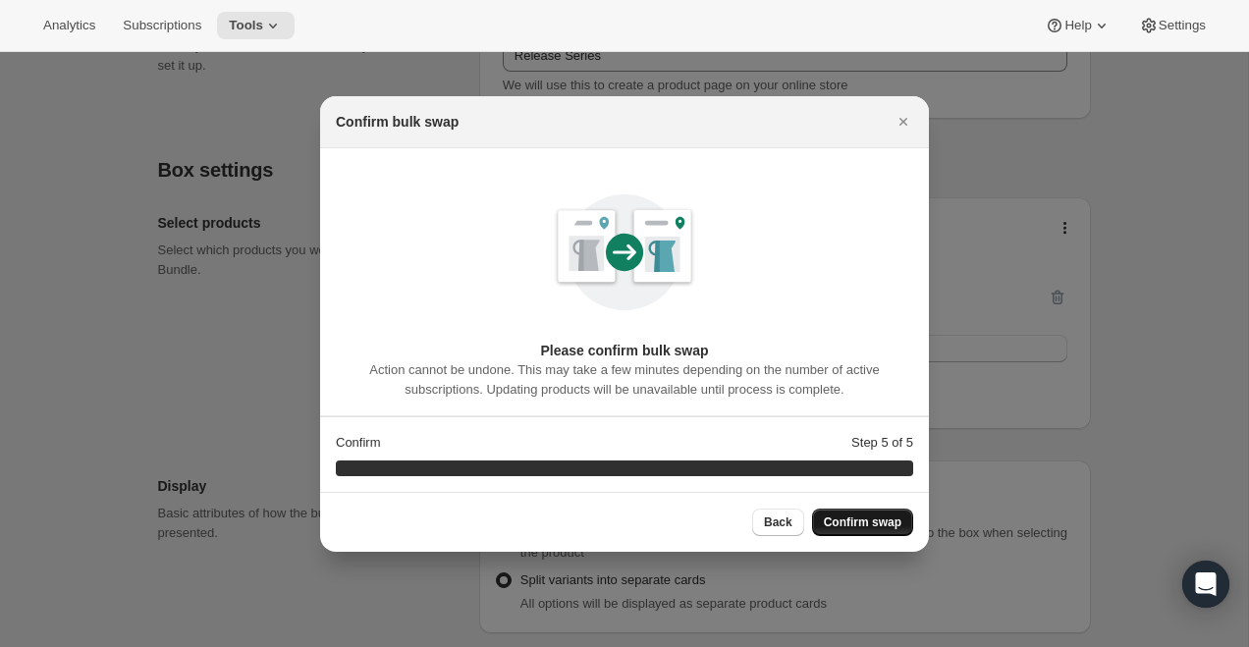
click at [877, 523] on span "Confirm swap" at bounding box center [863, 523] width 78 height 16
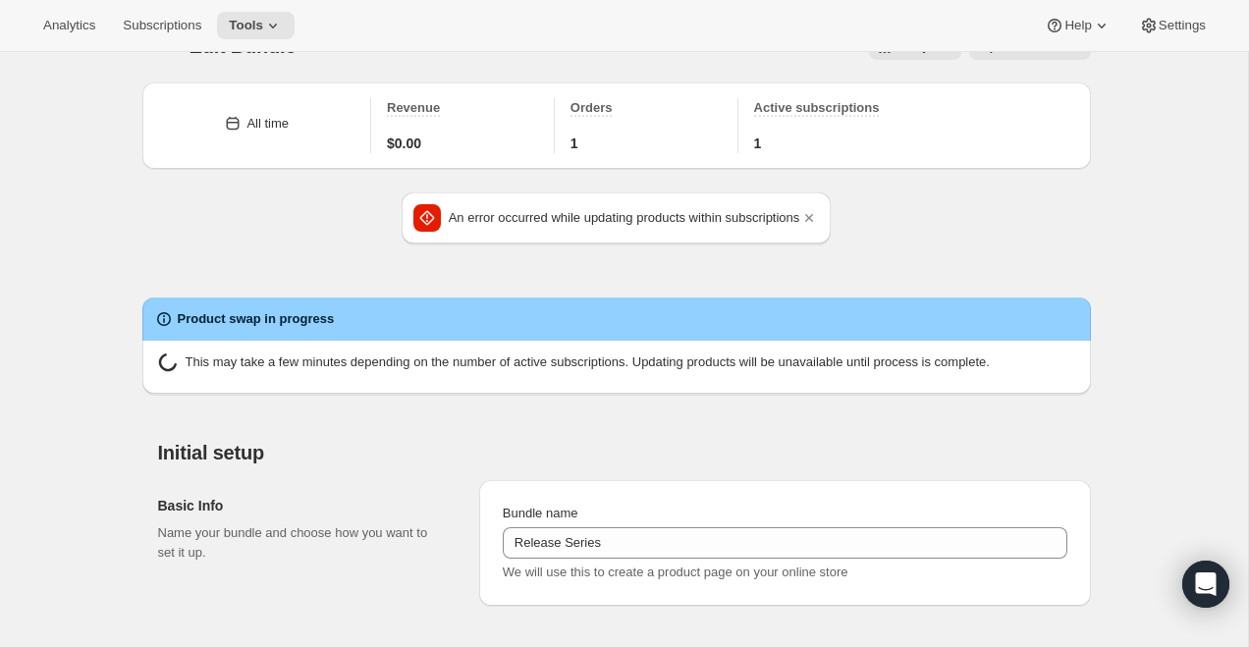
scroll to position [41, 0]
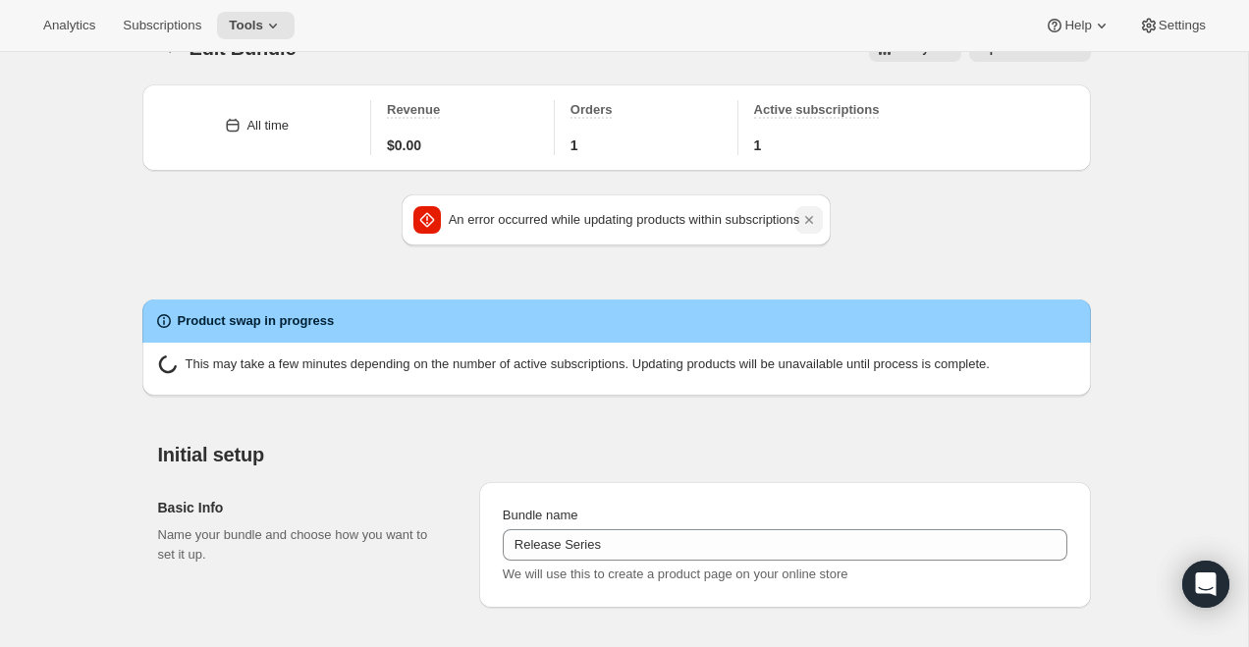
click at [819, 219] on icon "Dismiss notification" at bounding box center [809, 220] width 20 height 20
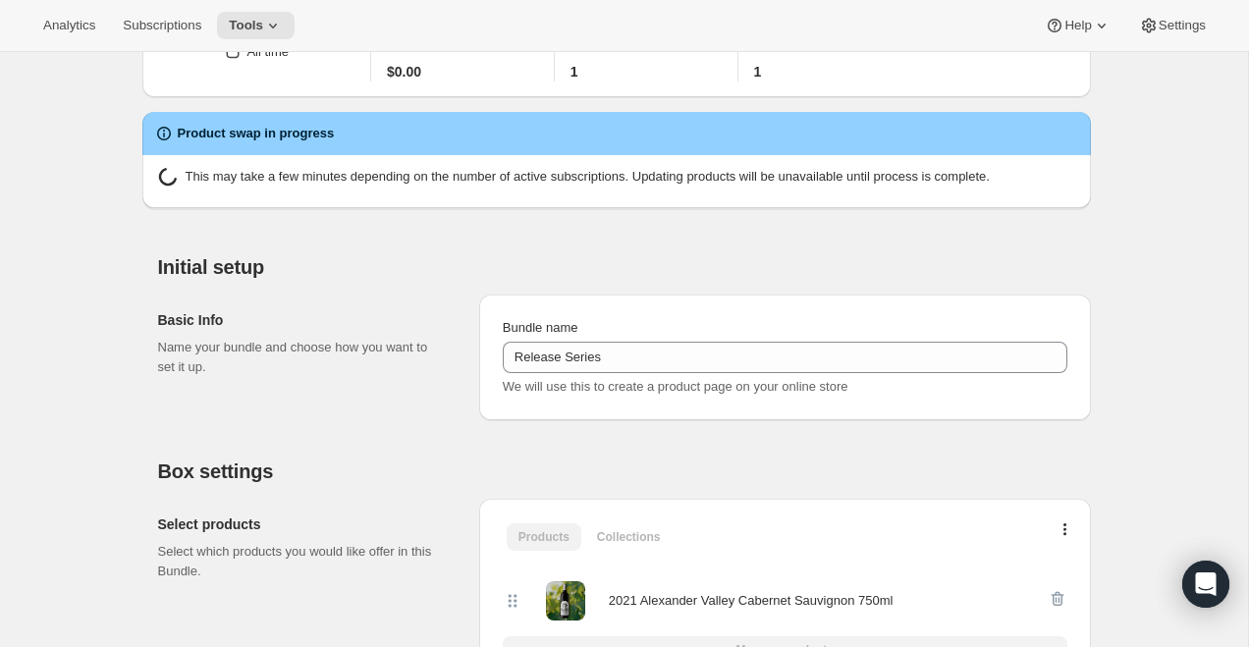
scroll to position [120, 0]
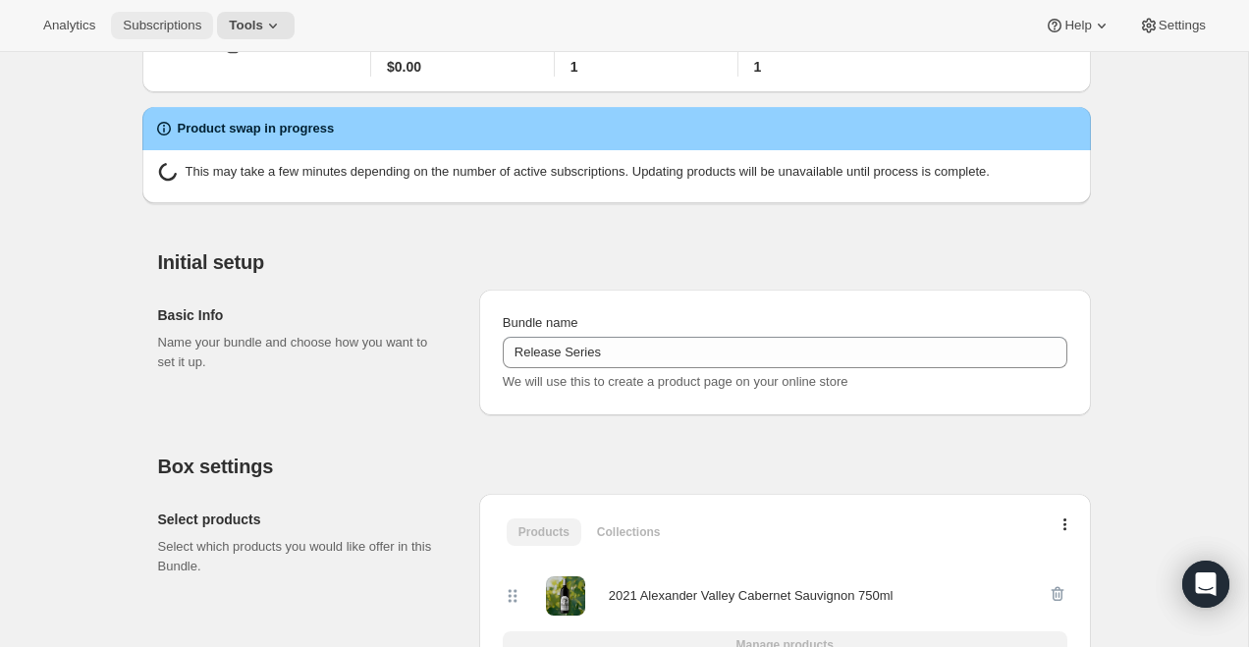
click at [188, 19] on span "Subscriptions" at bounding box center [162, 26] width 79 height 16
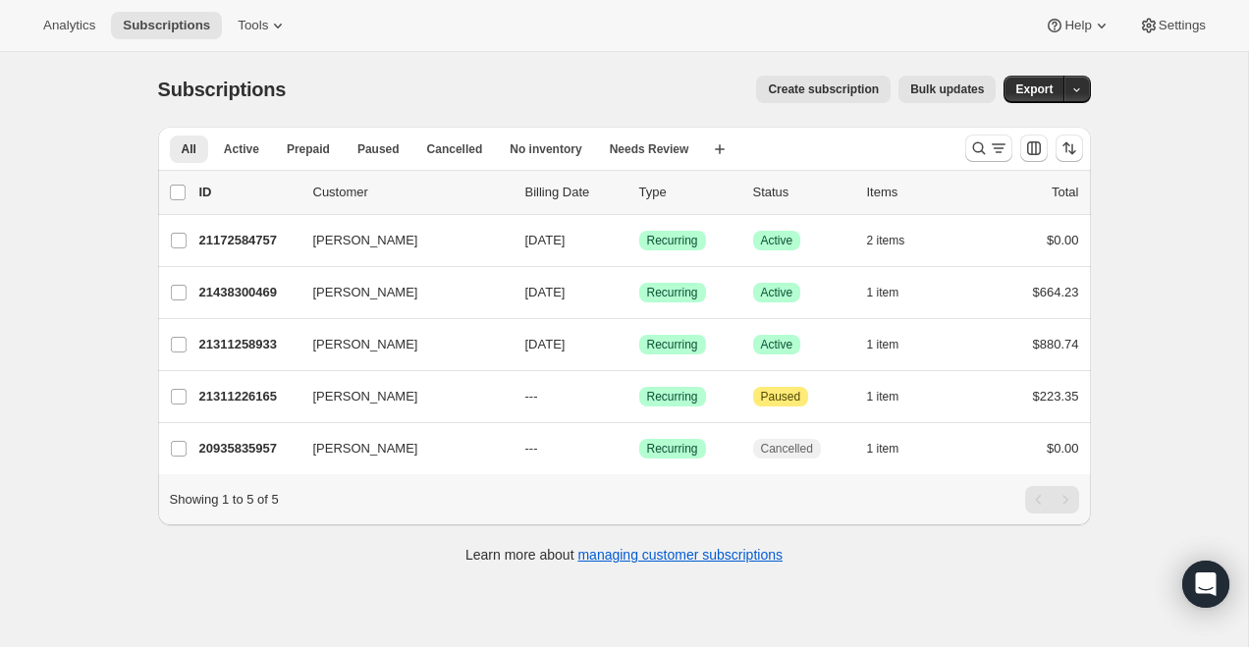
click at [253, 3] on div "Analytics Subscriptions Tools Help Settings" at bounding box center [624, 26] width 1249 height 52
click at [253, 22] on span "Tools" at bounding box center [253, 26] width 30 height 16
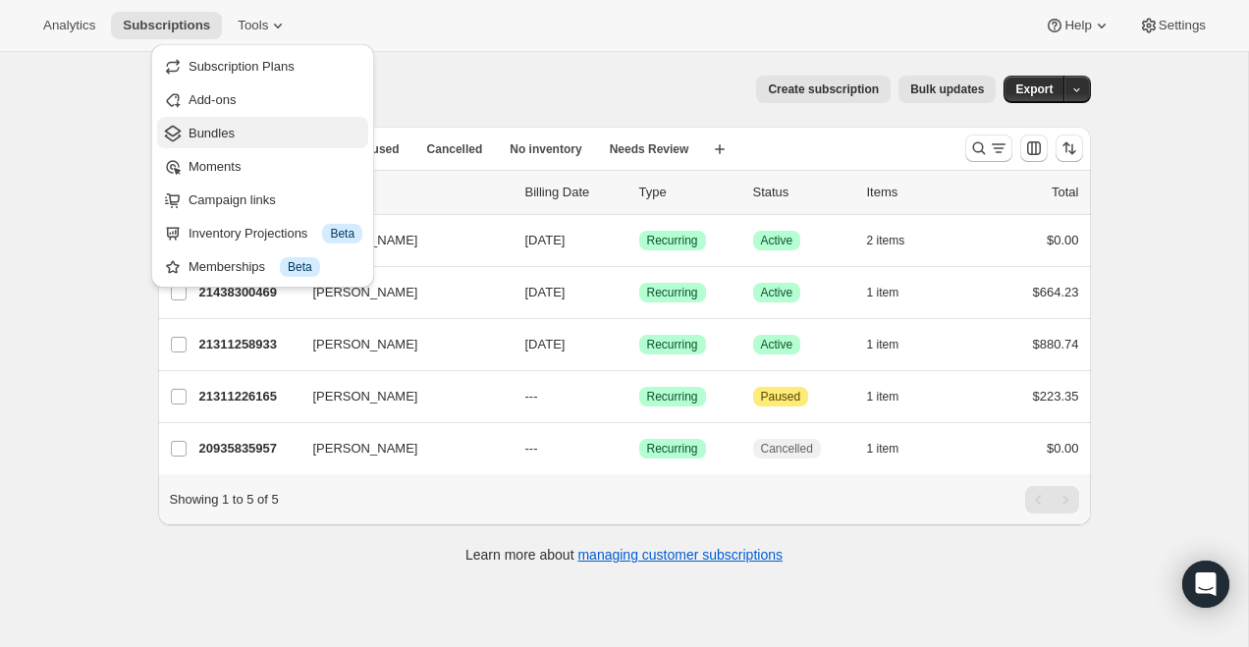
click at [237, 124] on span "Bundles" at bounding box center [276, 134] width 174 height 20
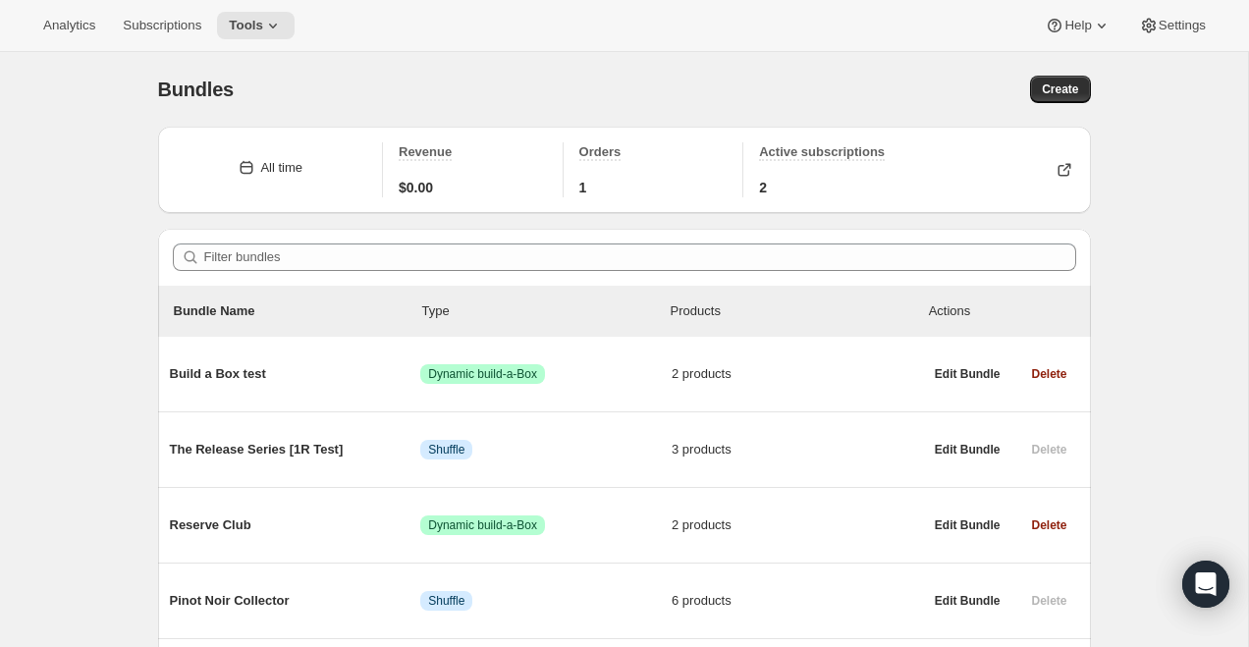
scroll to position [143, 0]
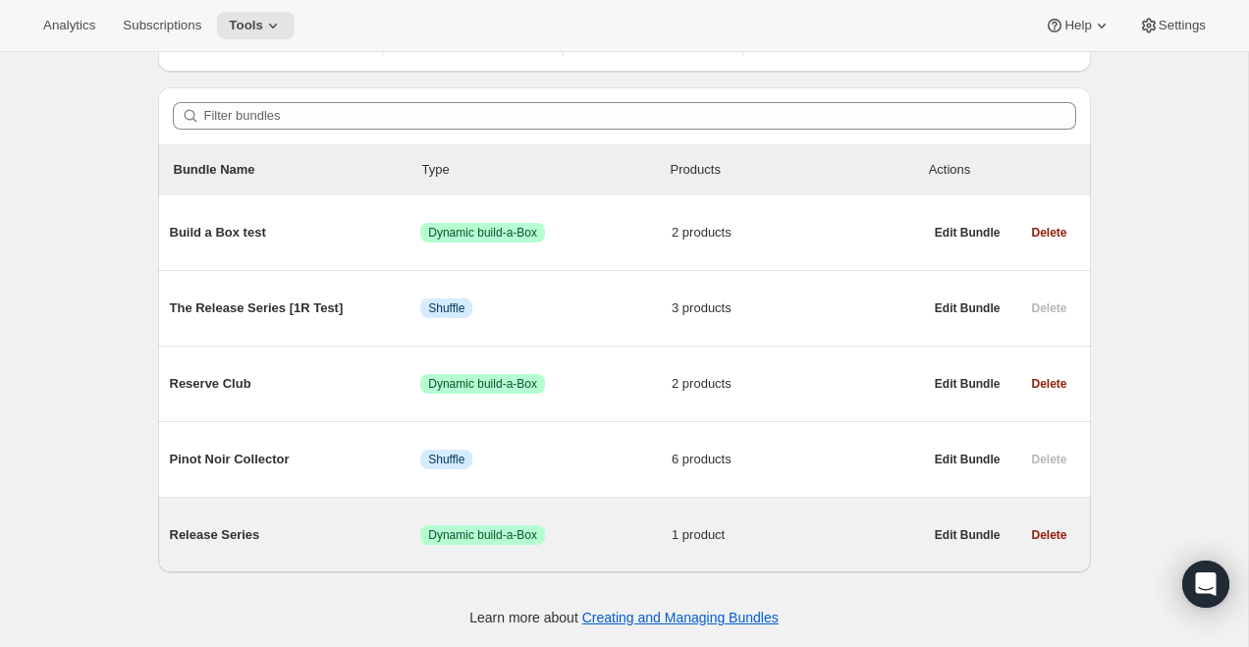
click at [367, 535] on span "Release Series" at bounding box center [295, 535] width 251 height 20
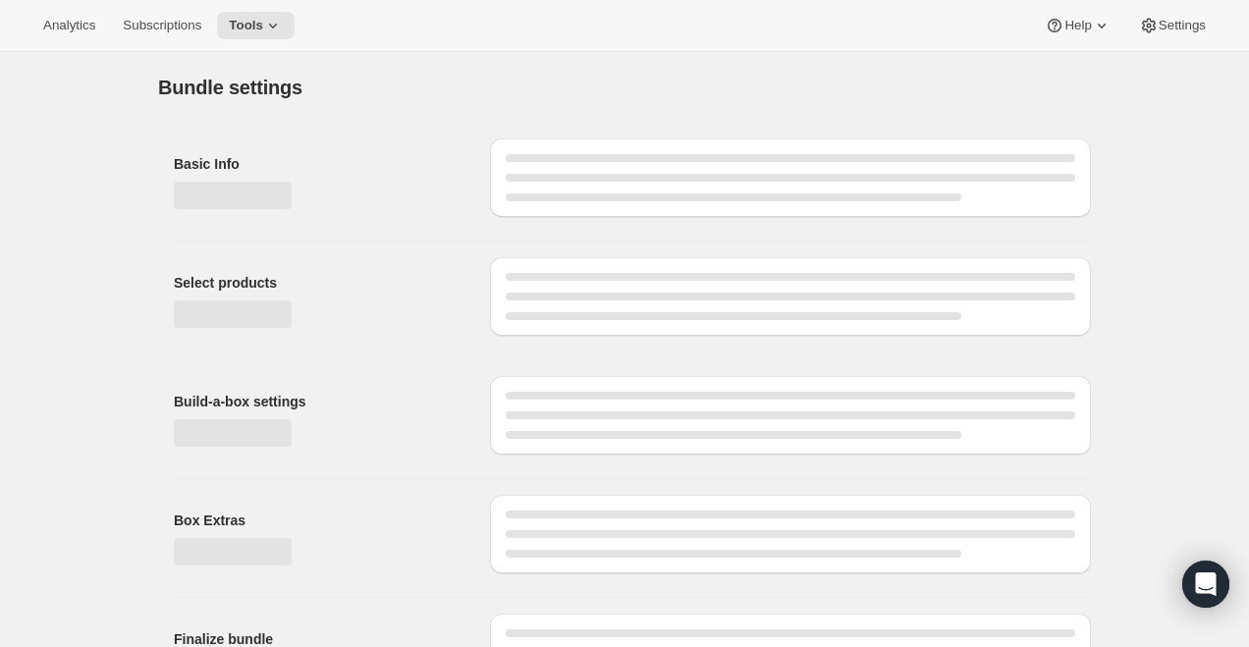
type input "Release Series"
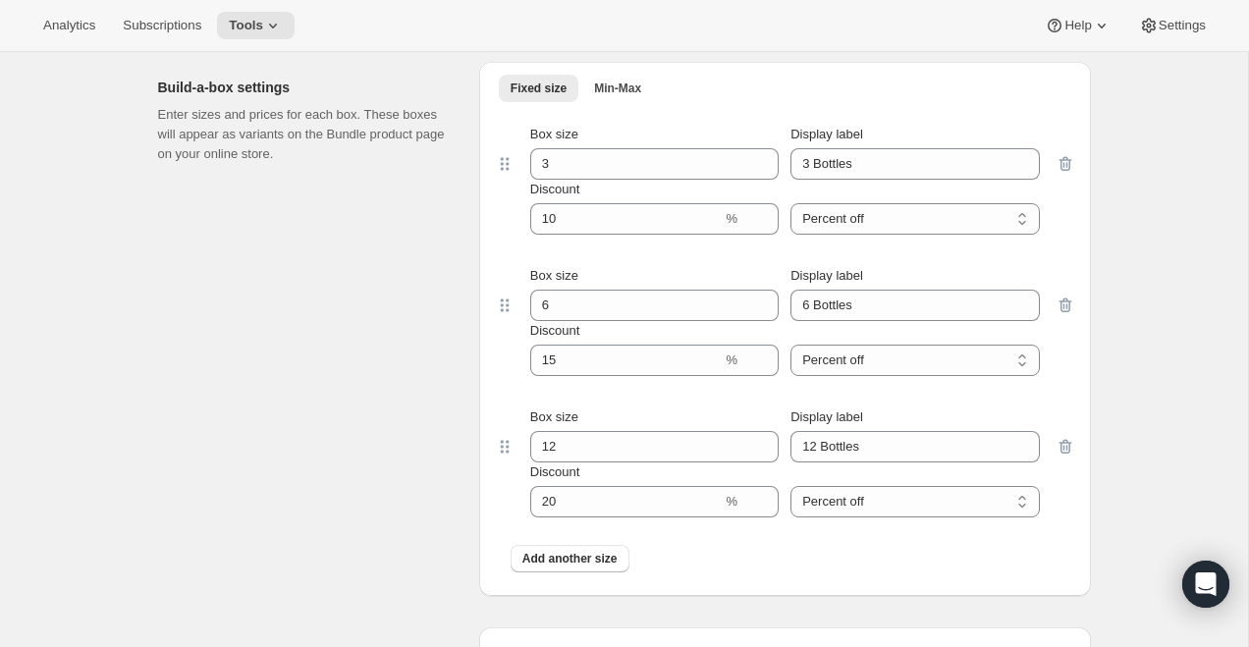
scroll to position [910, 0]
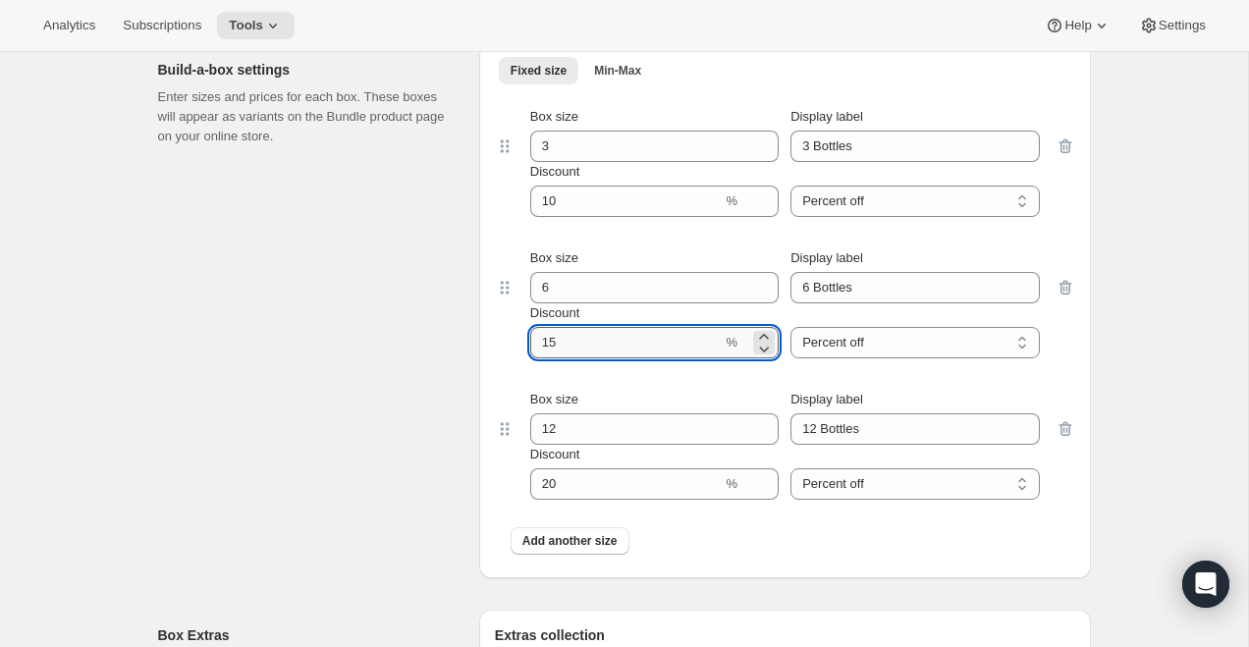
click at [583, 345] on input "Discount" at bounding box center [626, 342] width 192 height 31
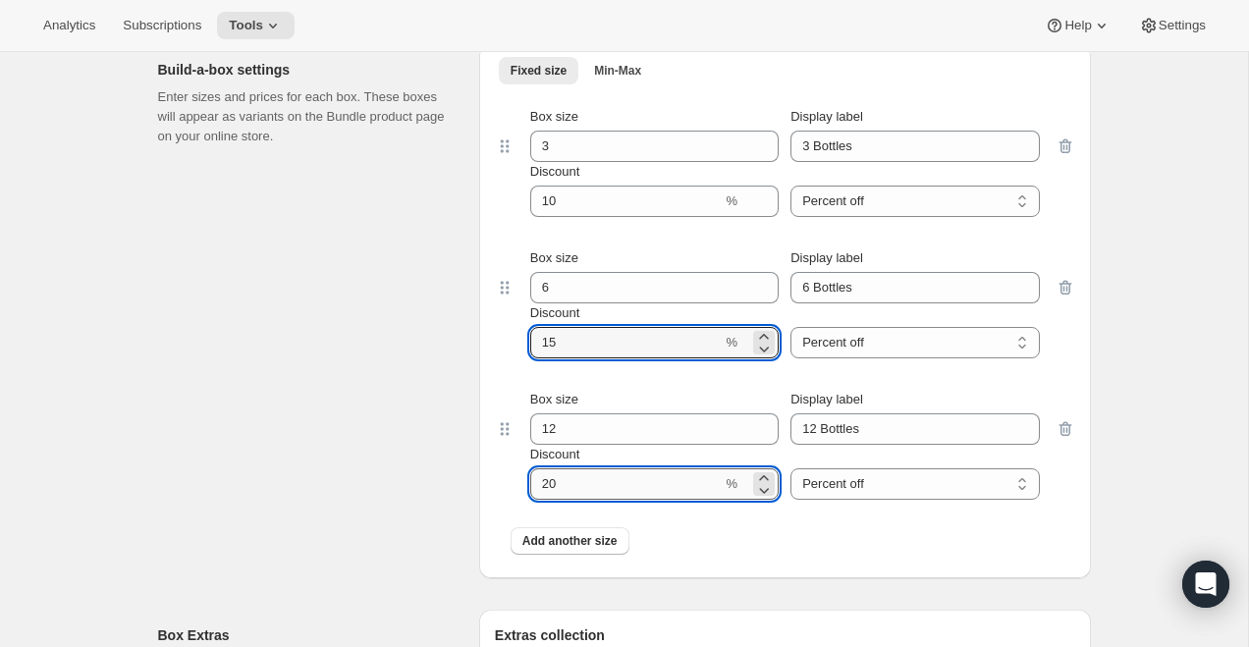
click at [601, 485] on input "Discount" at bounding box center [626, 483] width 192 height 31
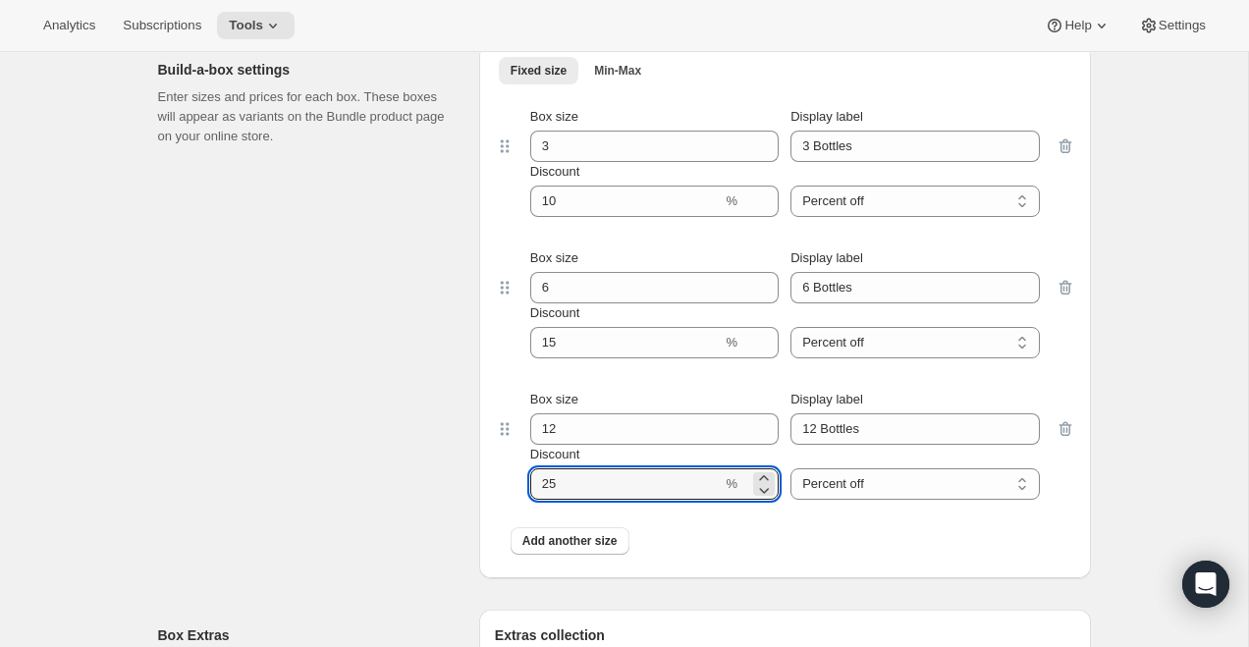
type input "25"
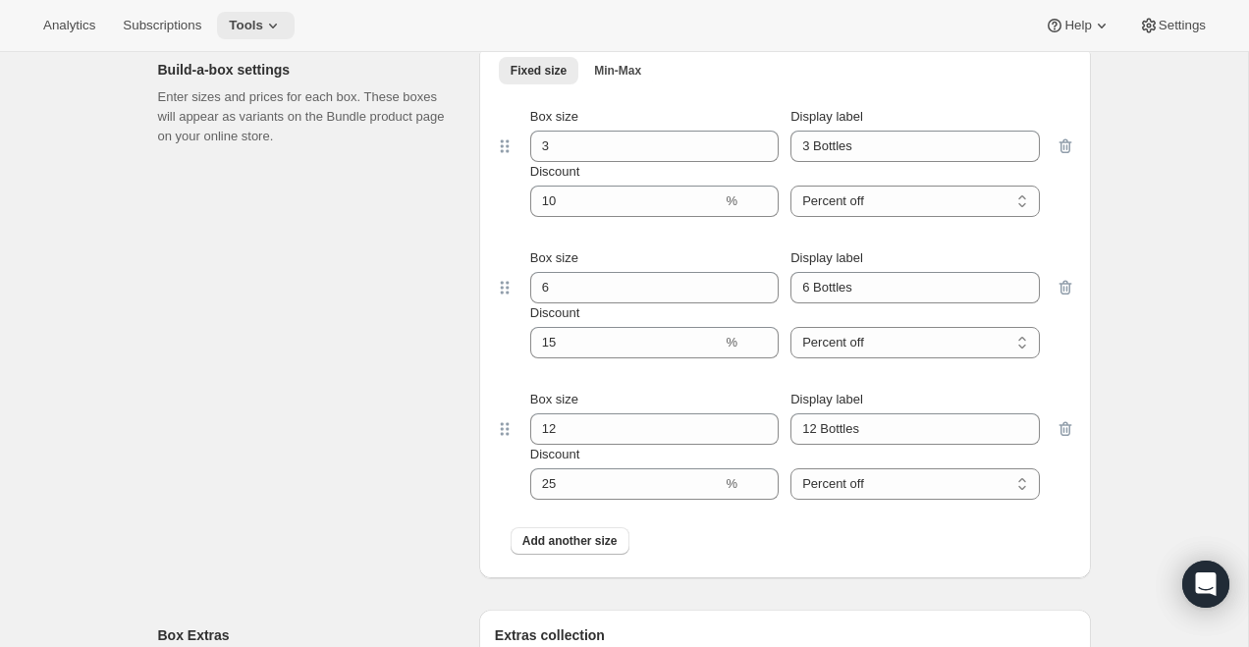
click at [283, 27] on icon at bounding box center [273, 26] width 20 height 20
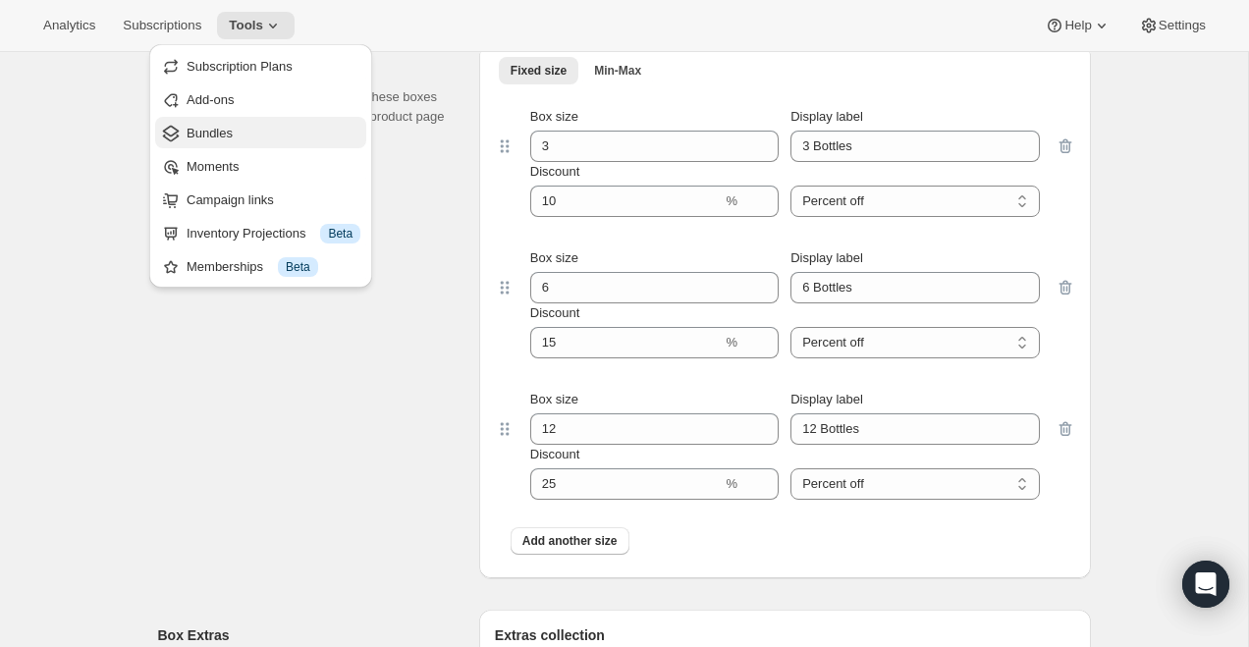
click at [236, 135] on span "Bundles" at bounding box center [274, 134] width 174 height 20
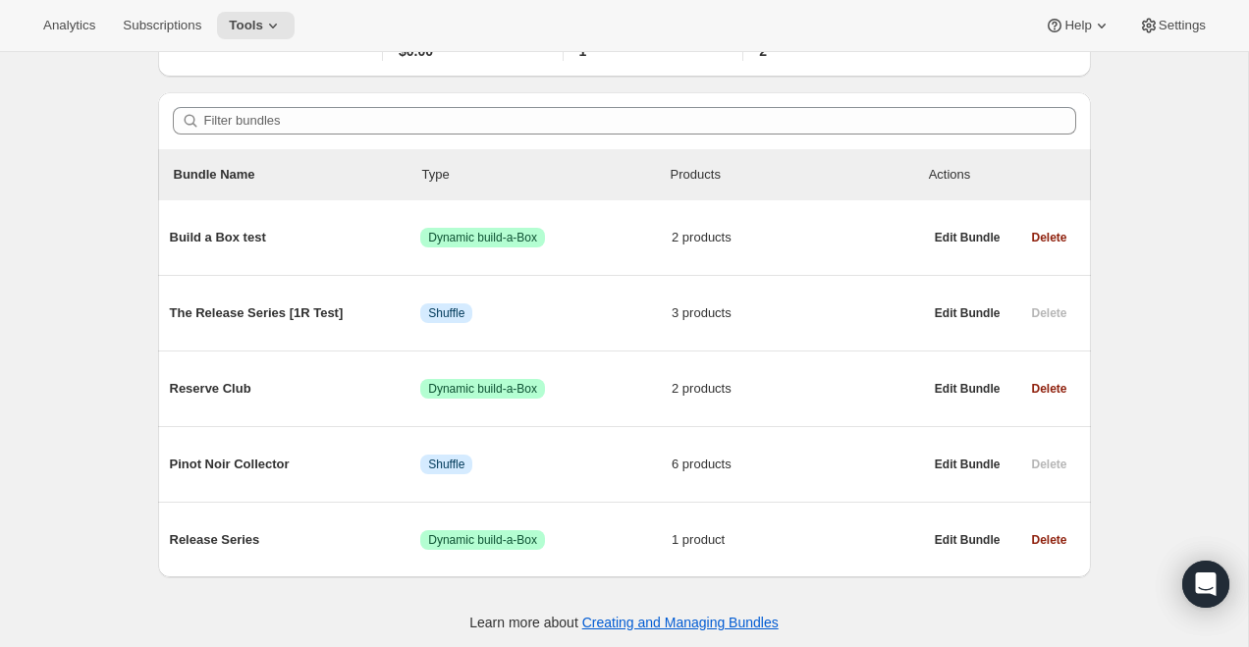
scroll to position [143, 0]
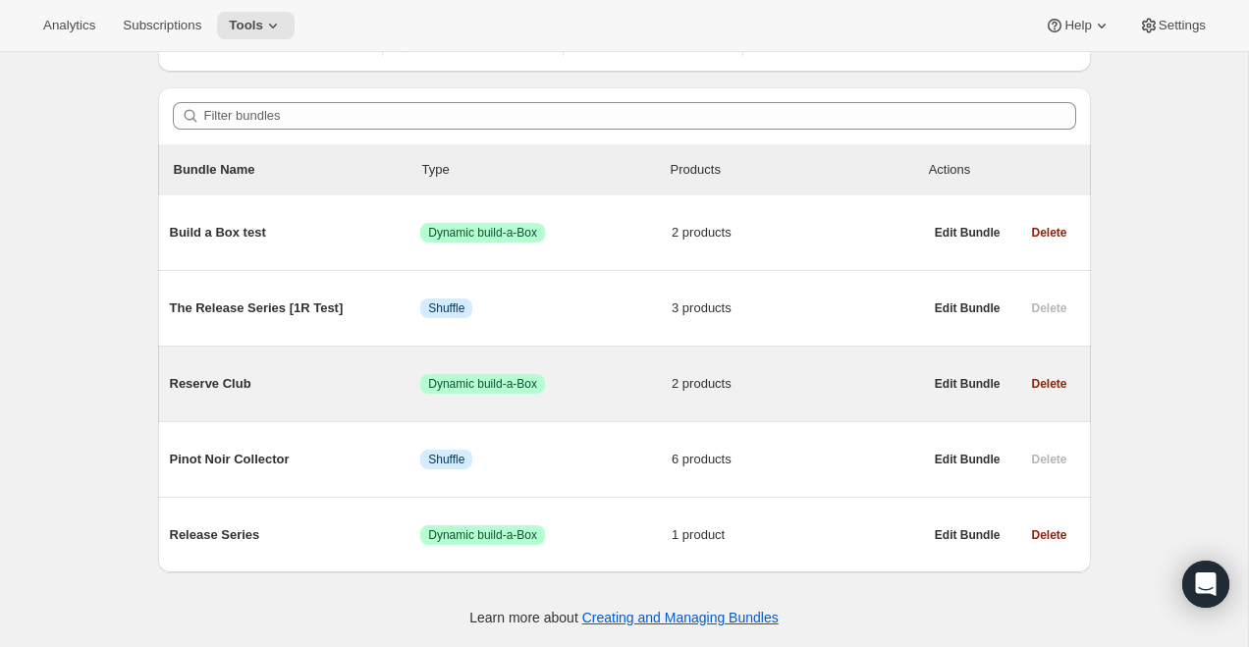
click at [232, 378] on span "Reserve Club" at bounding box center [295, 384] width 251 height 20
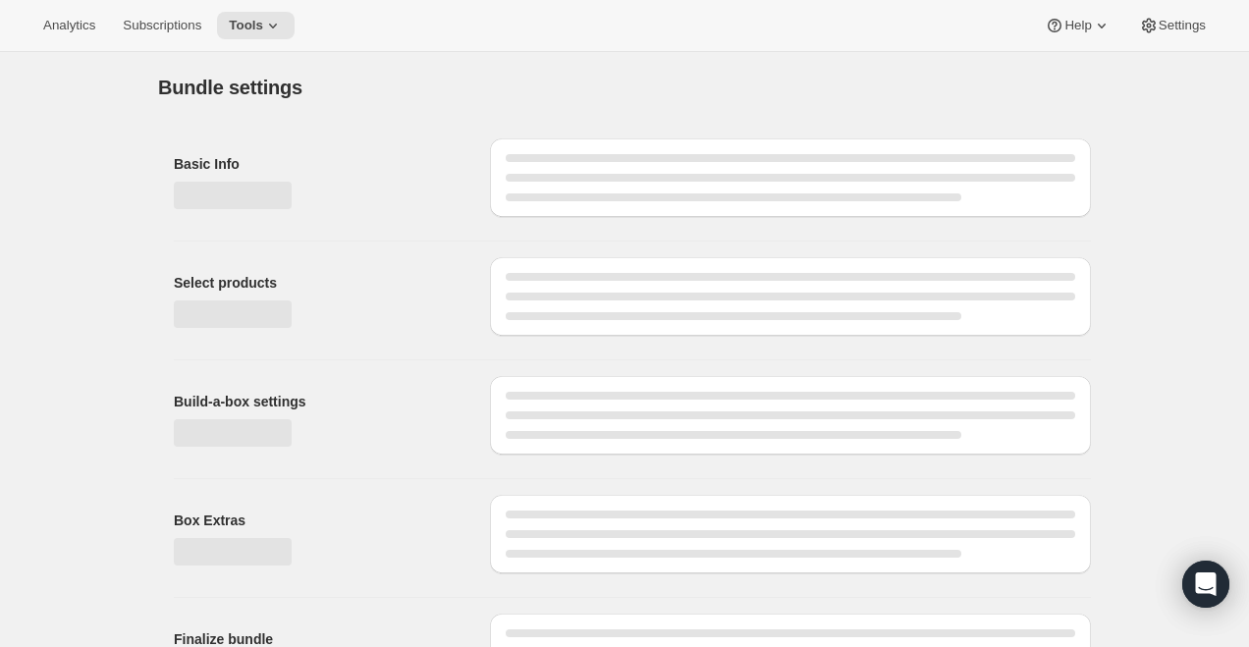
type input "Reserve Club"
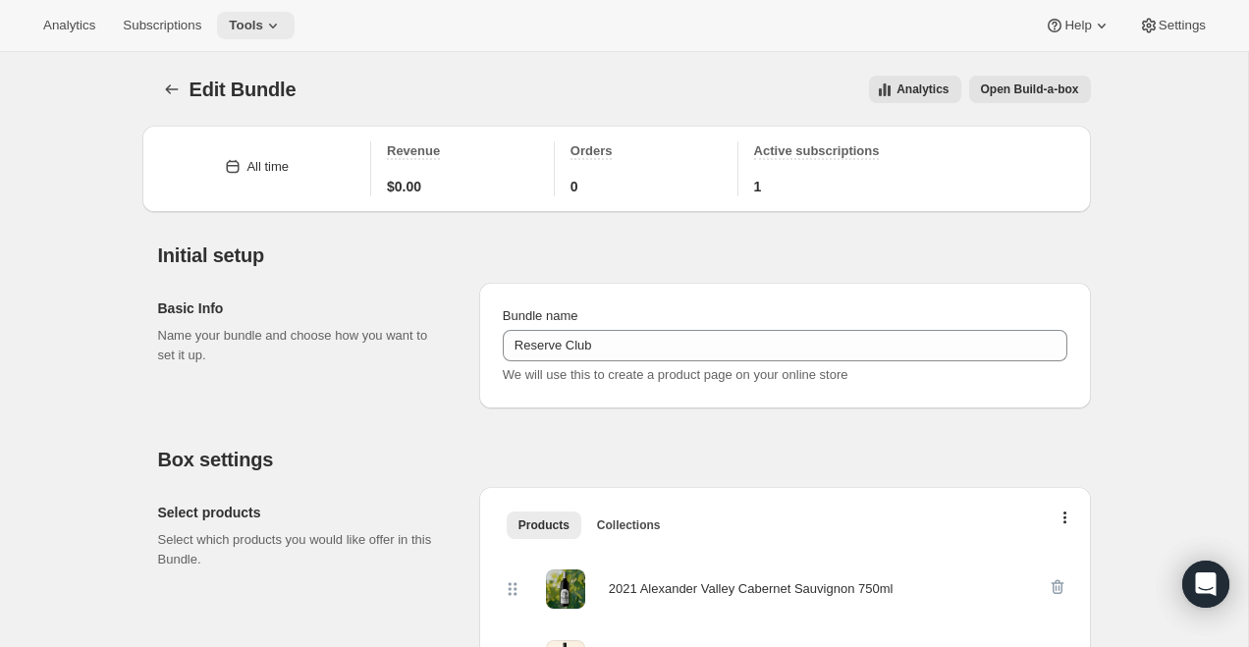
click at [274, 31] on icon at bounding box center [273, 26] width 20 height 20
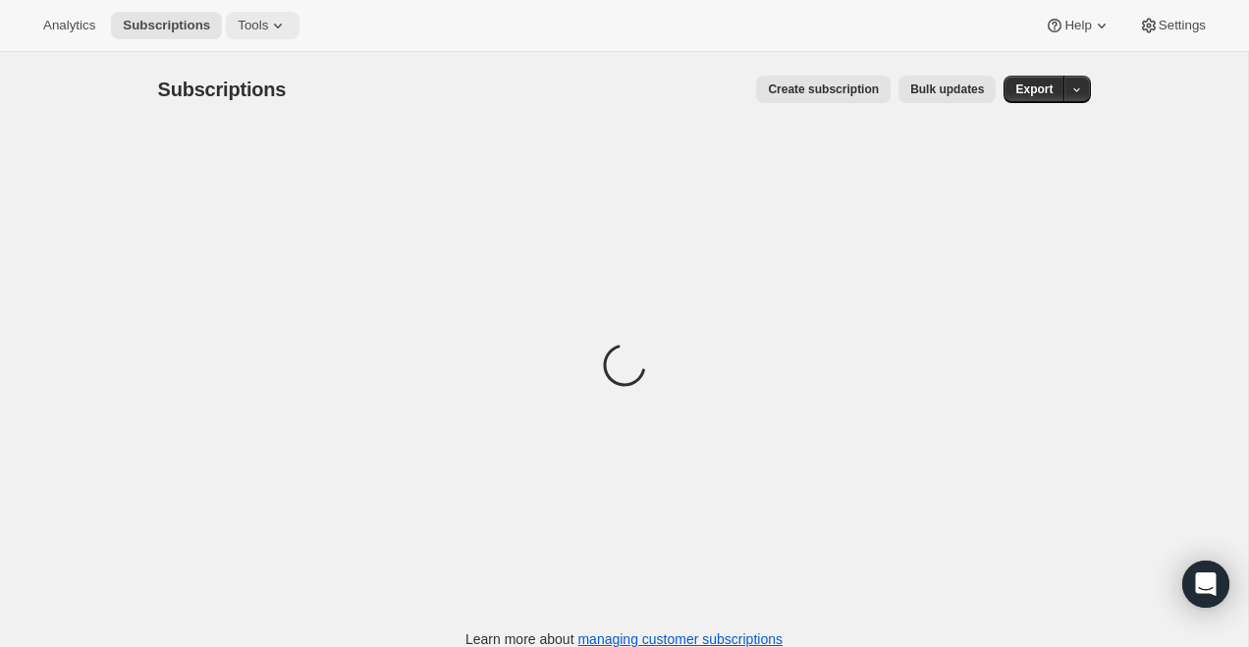
click at [263, 22] on span "Tools" at bounding box center [253, 26] width 30 height 16
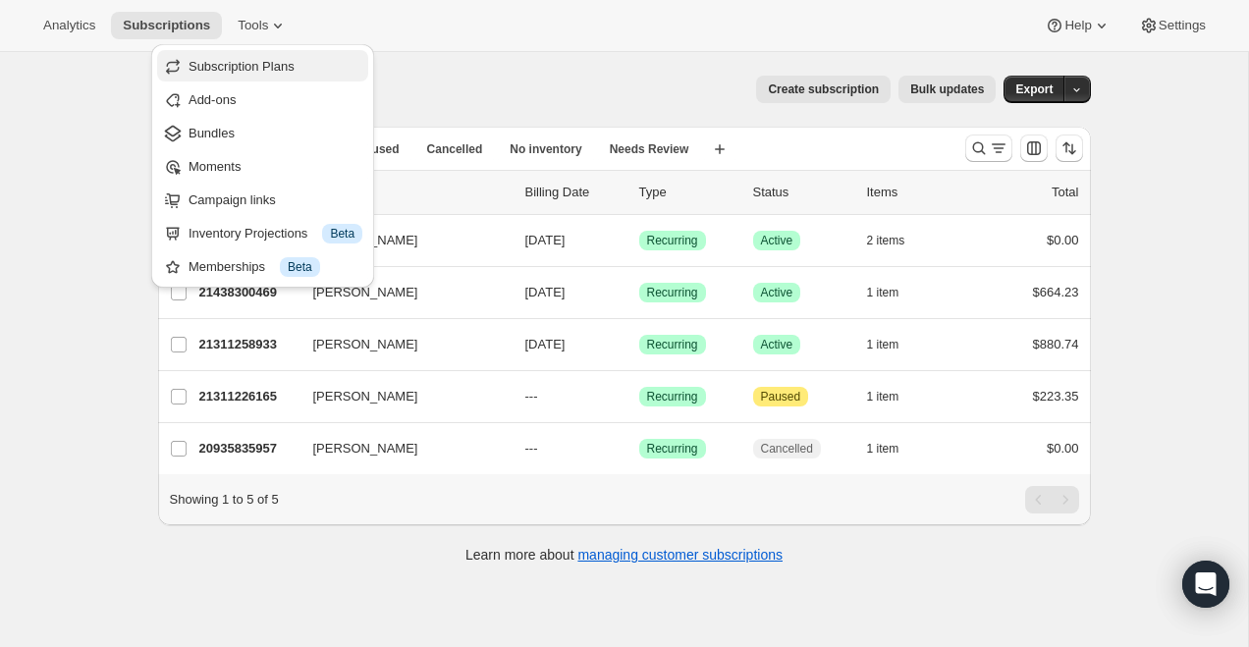
click at [255, 64] on span "Subscription Plans" at bounding box center [242, 66] width 106 height 15
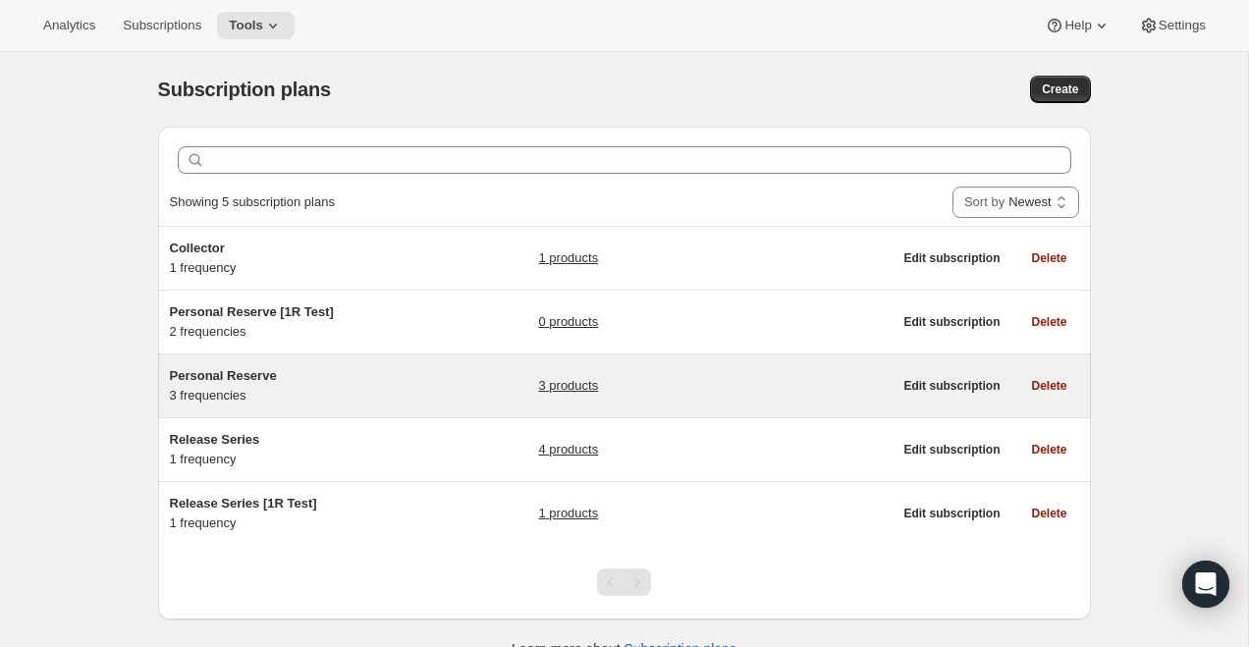
click at [236, 382] on span "Personal Reserve" at bounding box center [223, 375] width 107 height 15
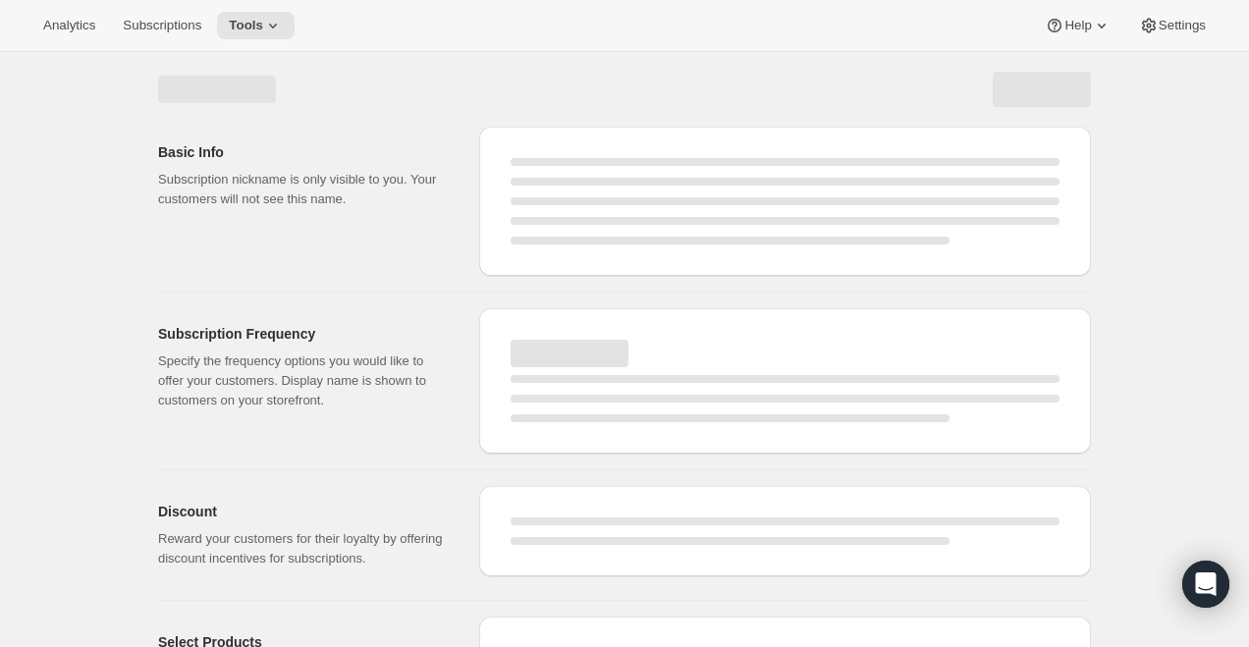
select select "WEEK"
select select "MONTH"
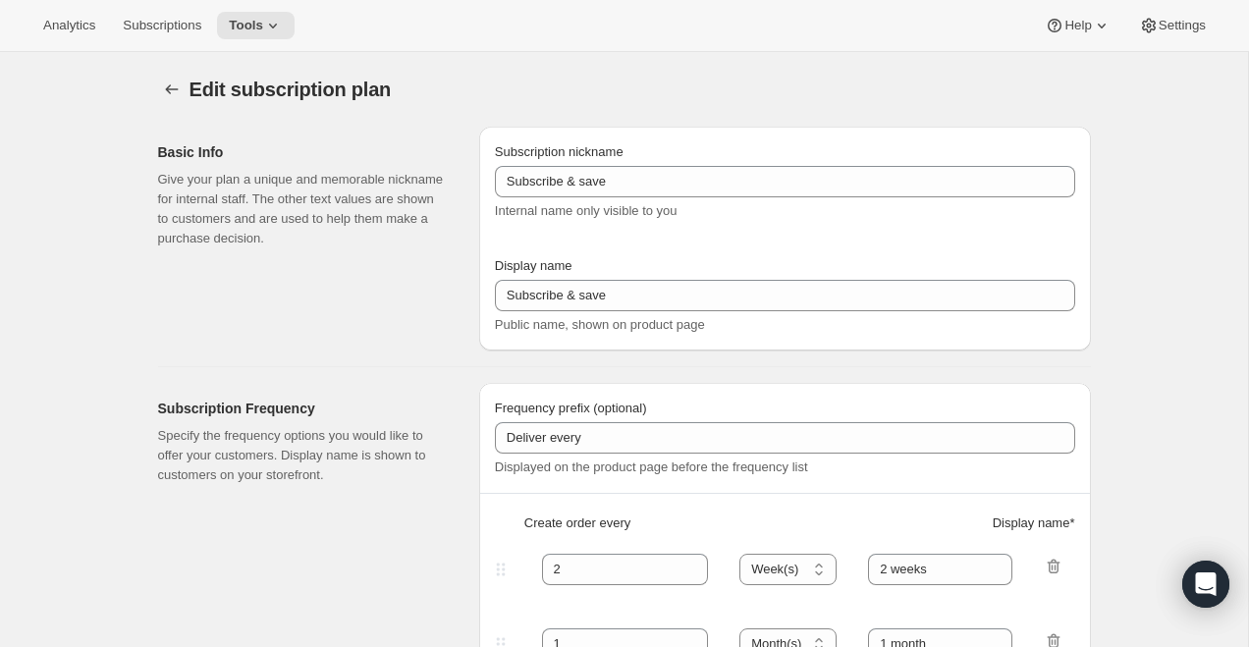
type input "Personal Reserve"
type input "1"
select select "MONTH"
type input "1 month"
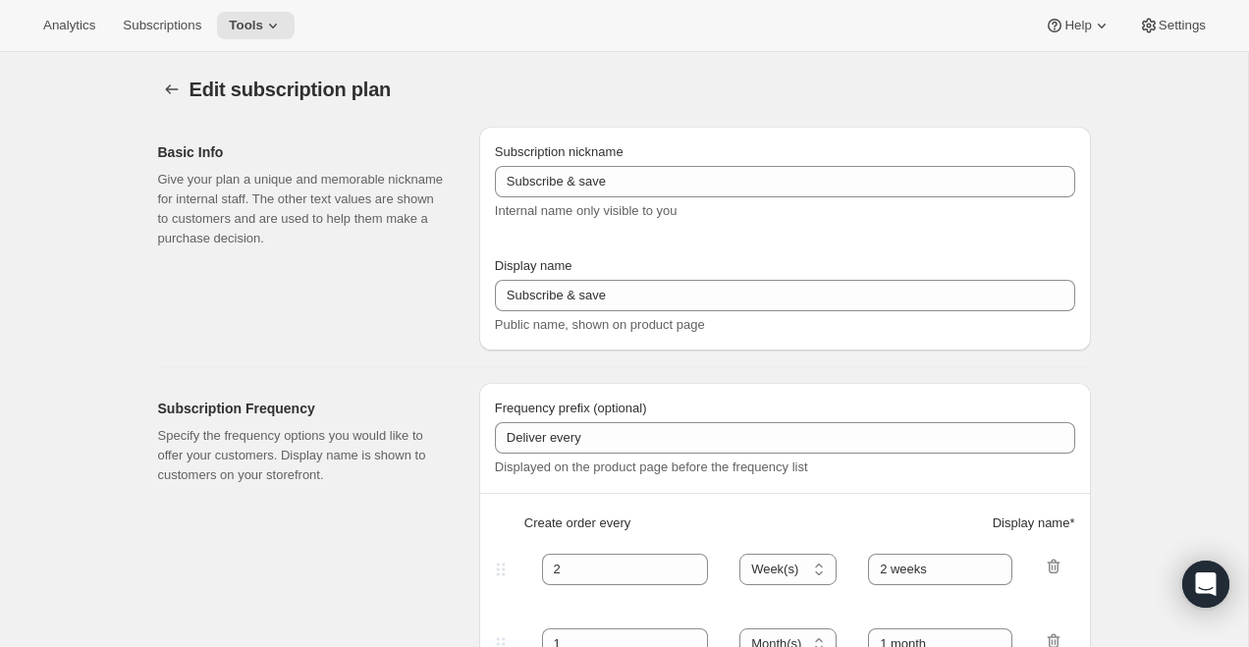
type input "2"
type input "2 Months"
type input "Choose which wines you’d like, how many bottles you’d like of each, and how oft…"
select select "MONTH"
click at [252, 16] on button "Tools" at bounding box center [256, 25] width 78 height 27
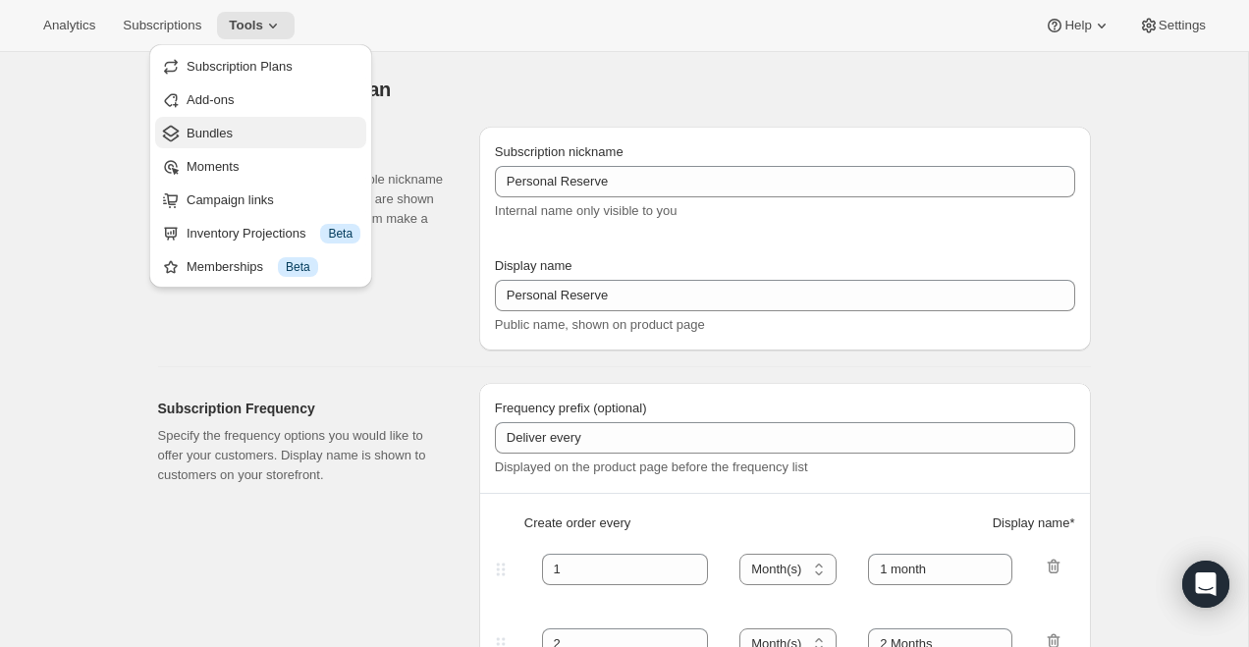
click at [258, 142] on button "Bundles" at bounding box center [260, 132] width 211 height 31
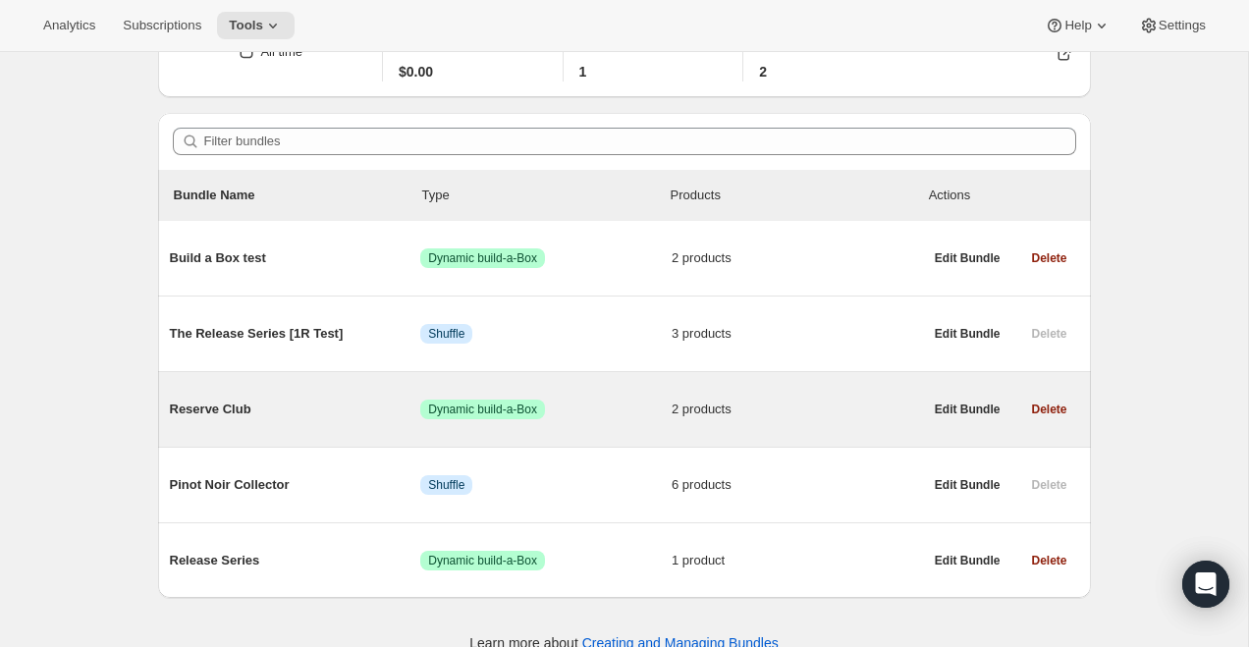
scroll to position [143, 0]
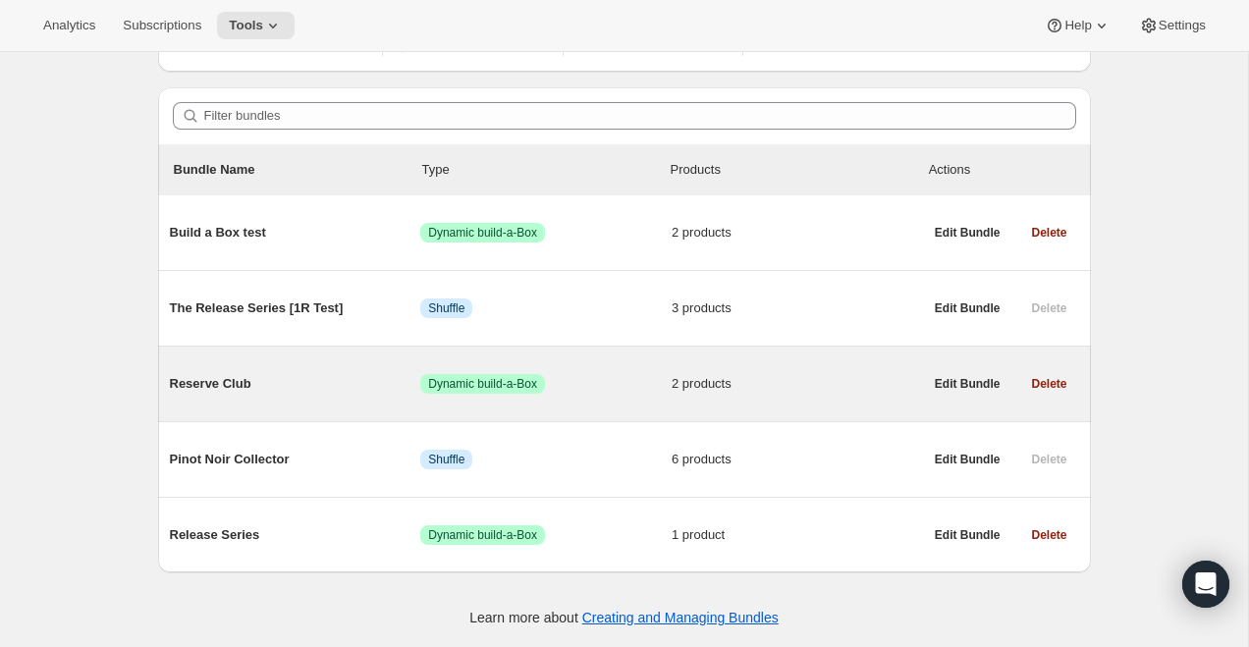
click at [229, 385] on span "Reserve Club" at bounding box center [295, 384] width 251 height 20
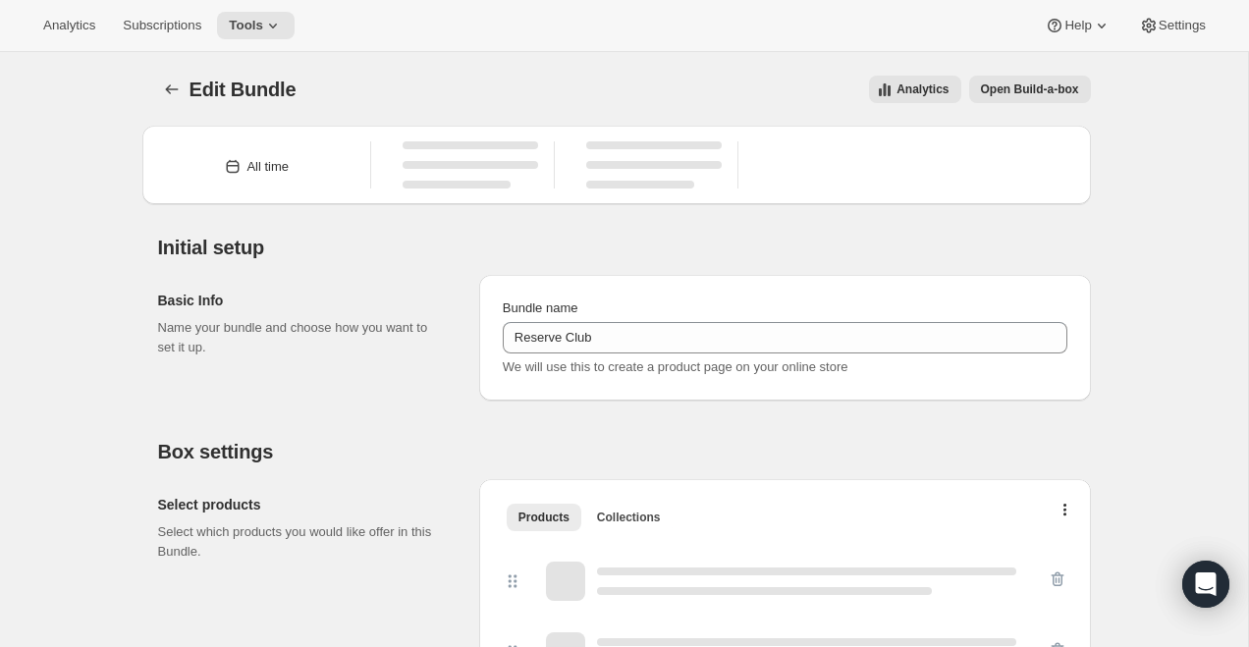
type input "Reserve Club"
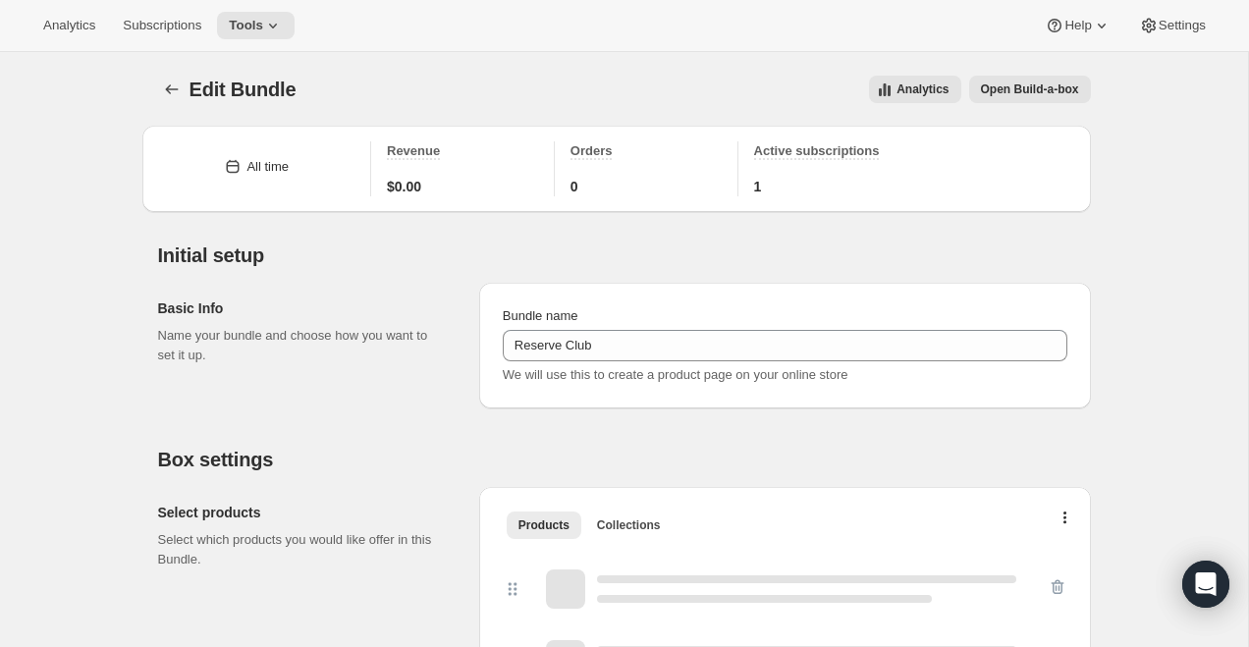
click at [1044, 90] on span "Open Build-a-box" at bounding box center [1030, 90] width 98 height 16
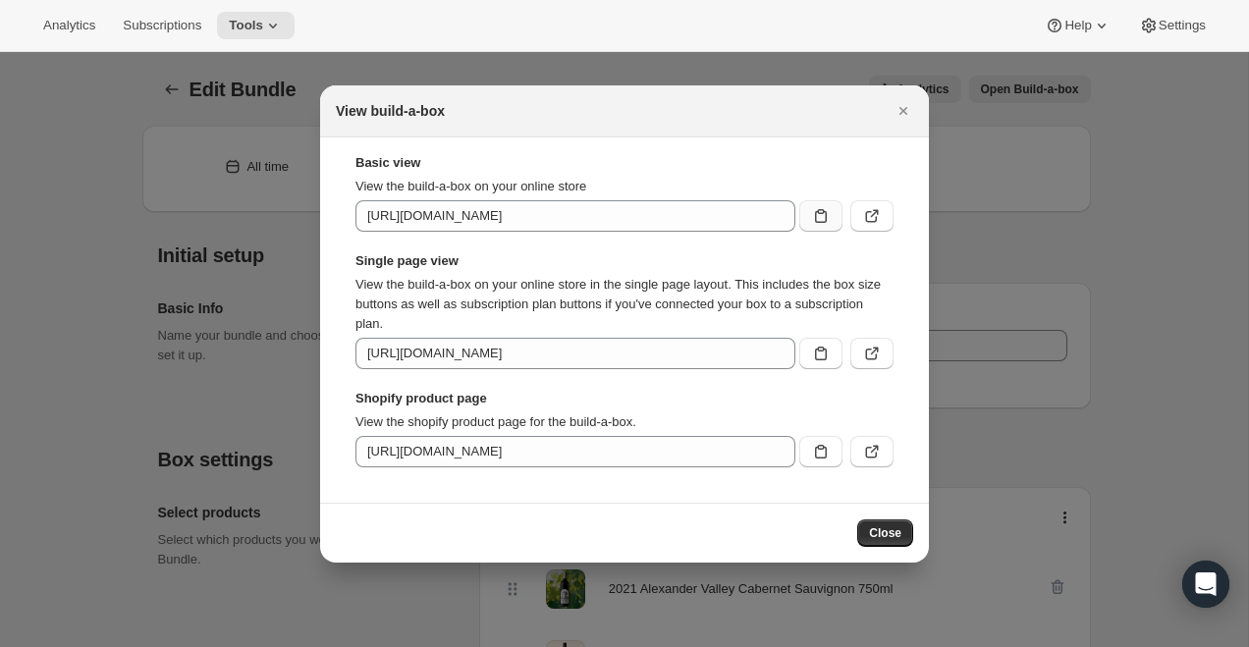
click at [826, 219] on icon ":r6n:" at bounding box center [821, 216] width 12 height 14
